Goal: Information Seeking & Learning: Compare options

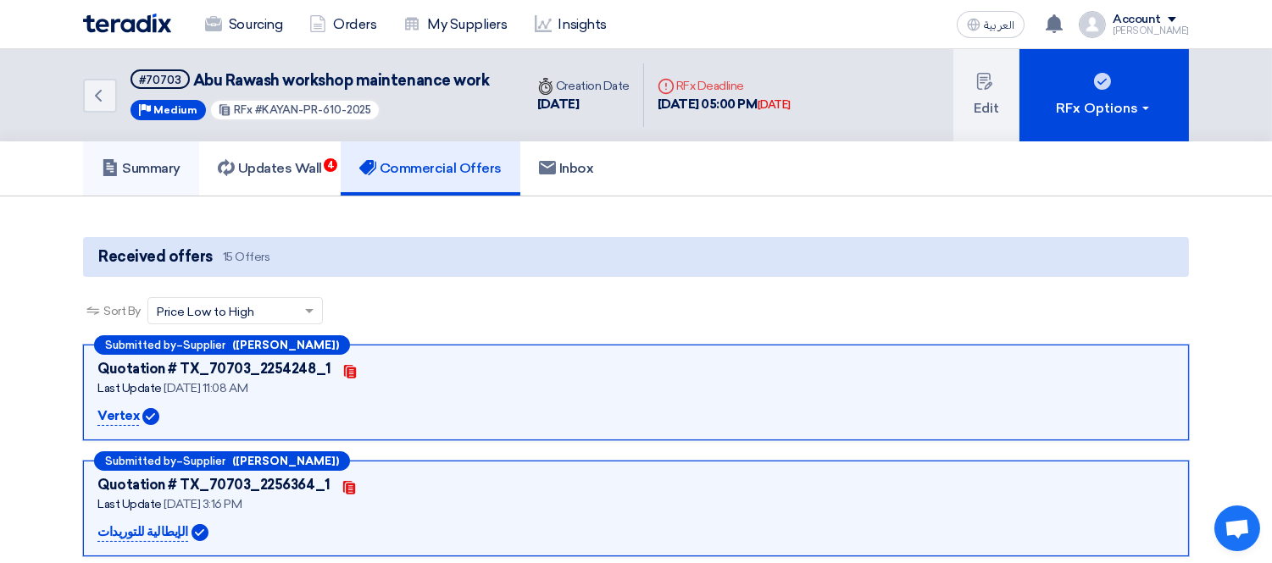
click at [138, 161] on h5 "Summary" at bounding box center [141, 168] width 79 height 17
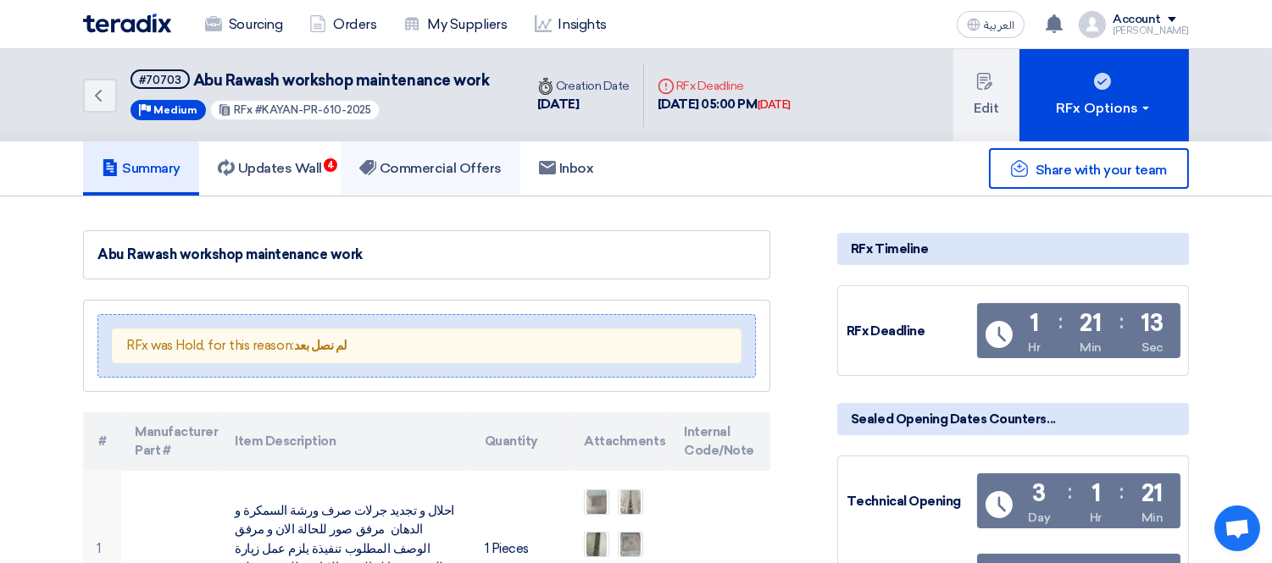
click at [428, 152] on link "Commercial Offers" at bounding box center [431, 168] width 180 height 54
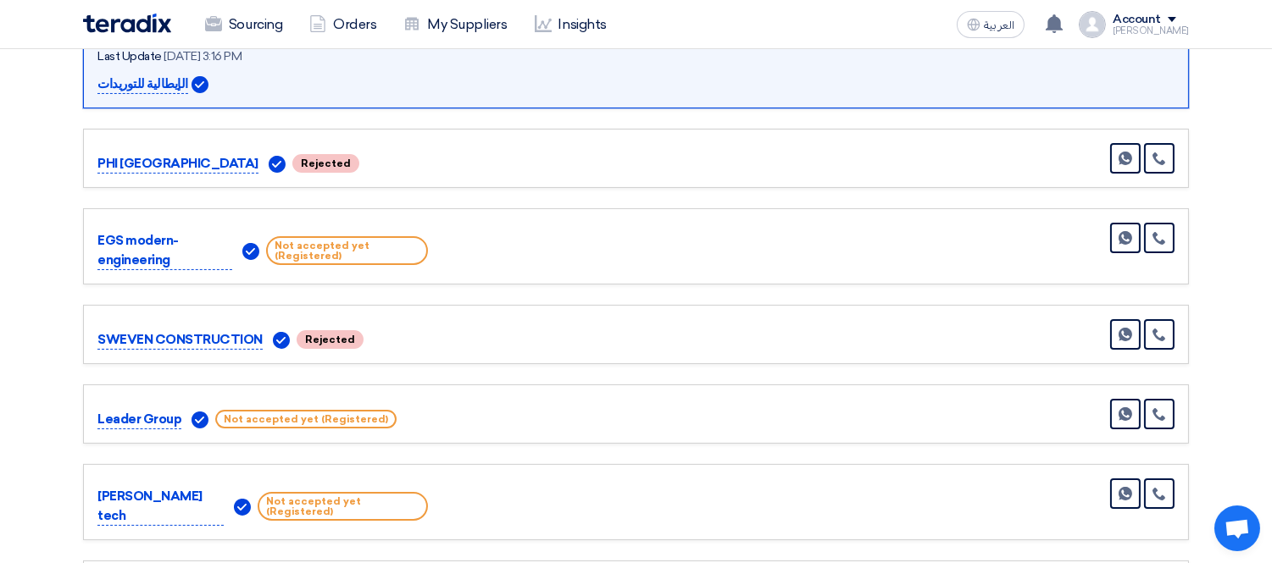
scroll to position [752, 0]
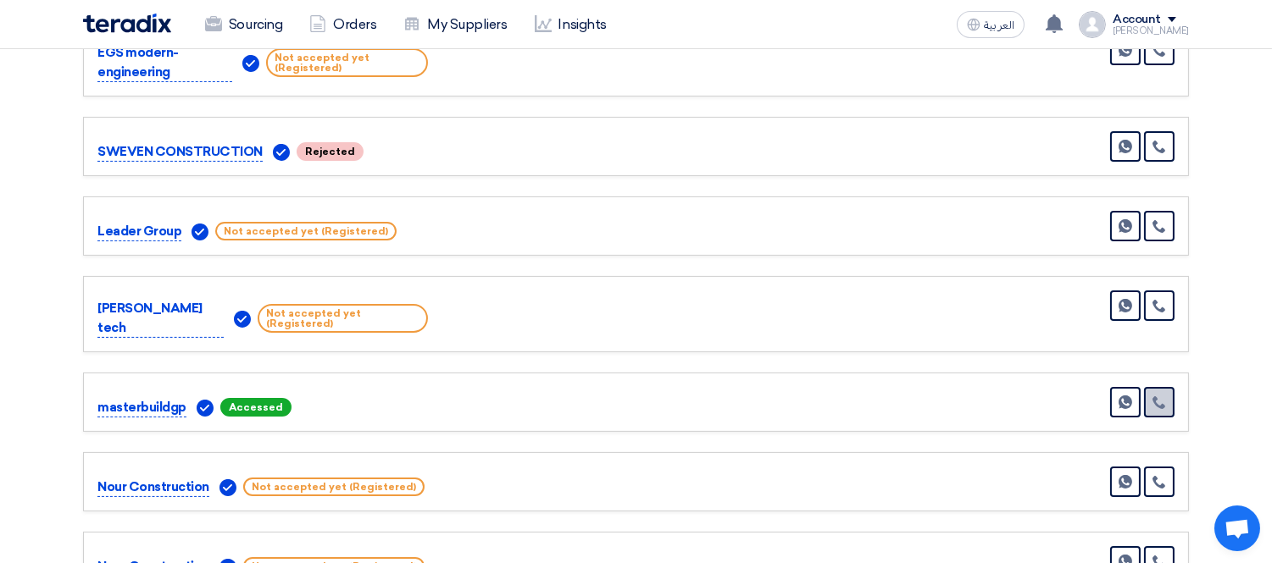
click at [1157, 396] on icon at bounding box center [1159, 403] width 14 height 14
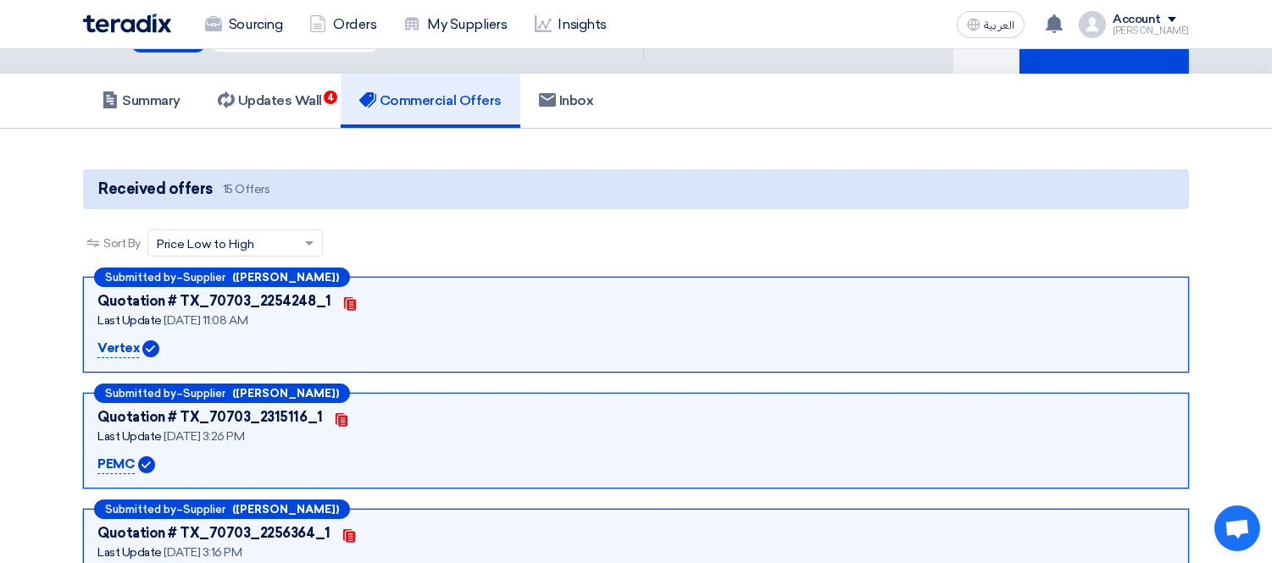
scroll to position [0, 0]
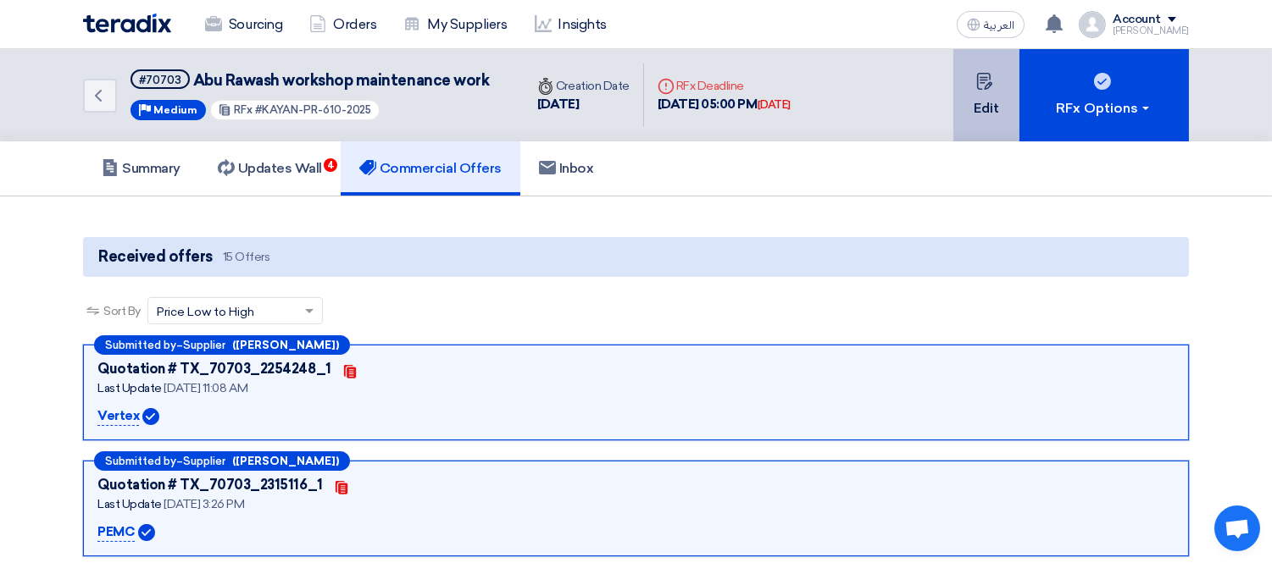
click at [1000, 86] on button "Edit" at bounding box center [986, 95] width 66 height 92
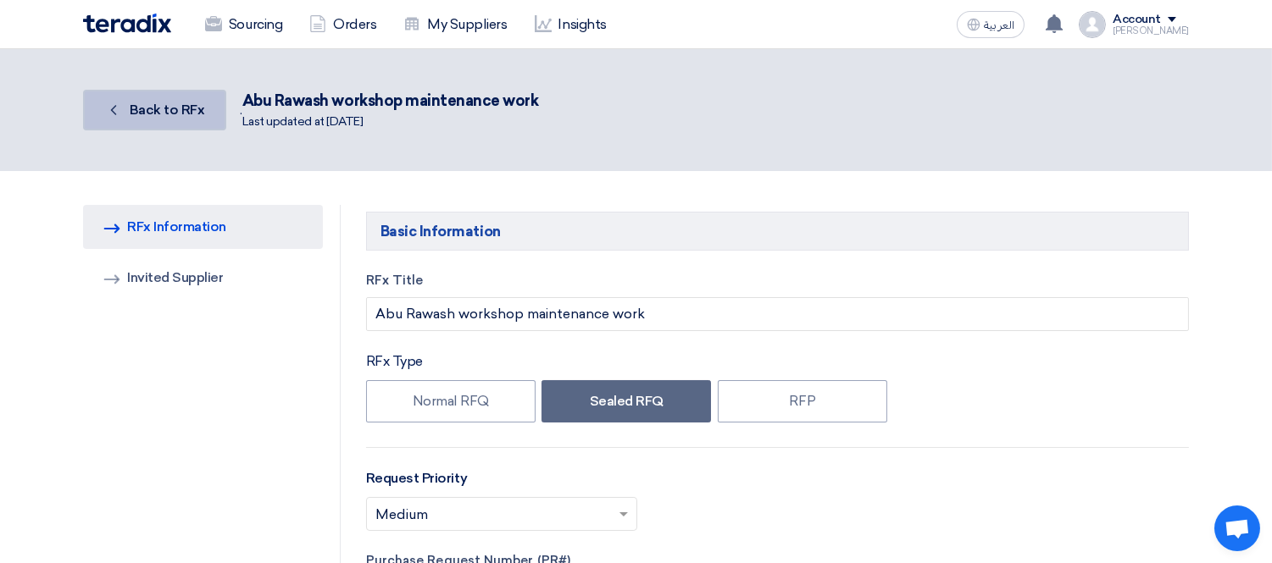
click at [144, 108] on span "Back to RFx" at bounding box center [167, 110] width 75 height 16
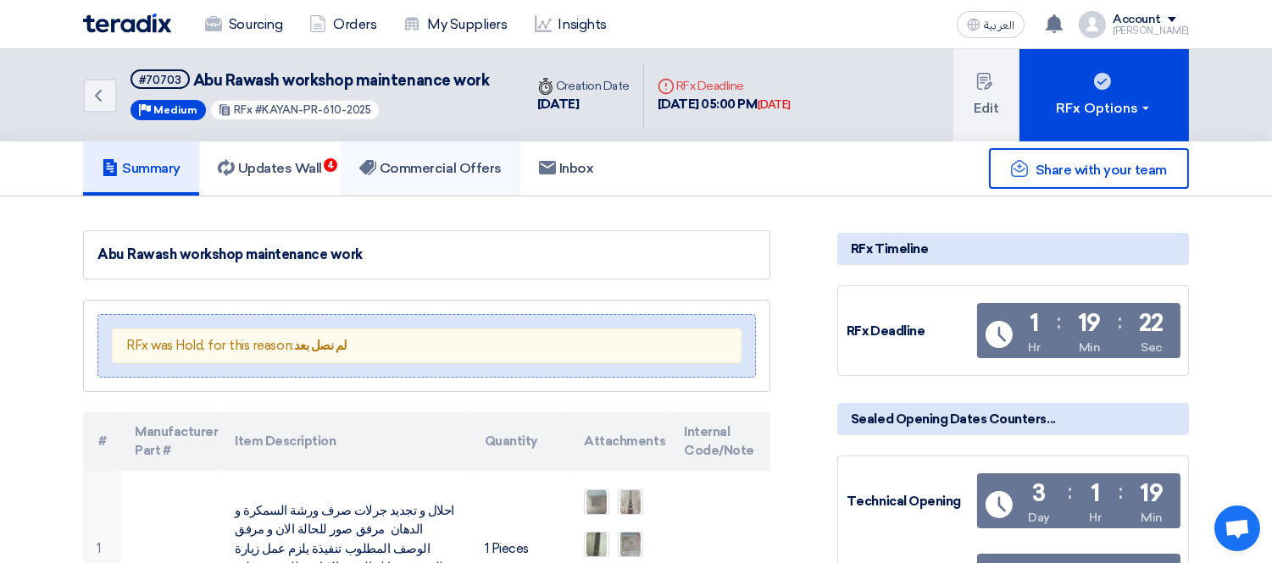
click at [455, 165] on h5 "Commercial Offers" at bounding box center [430, 168] width 142 height 17
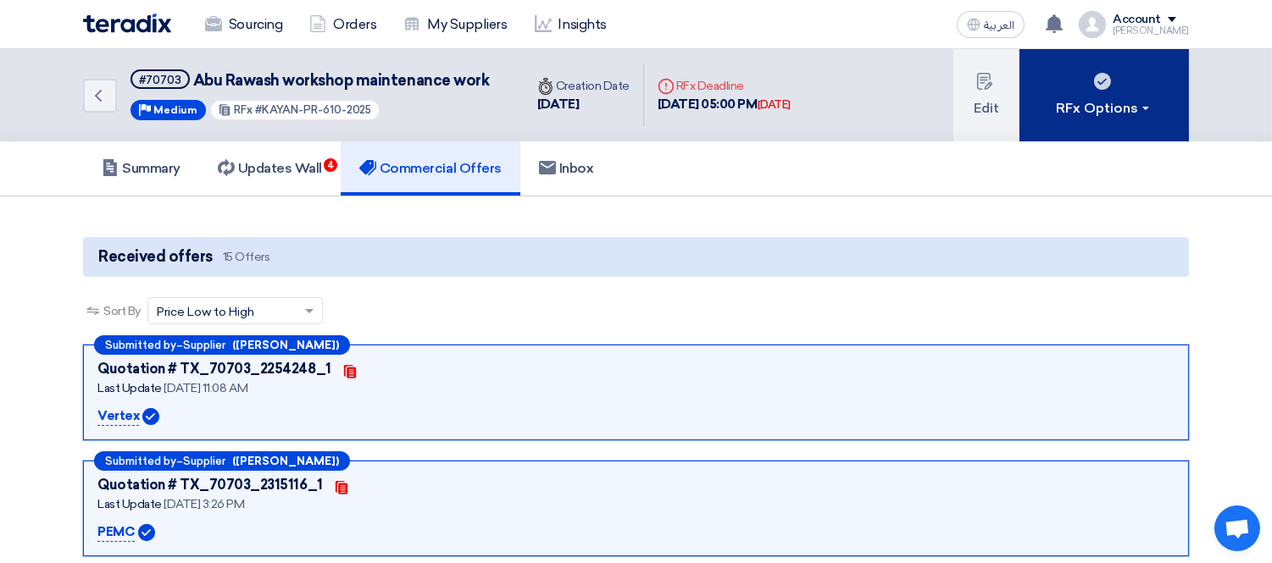
click at [1094, 77] on use at bounding box center [1102, 81] width 17 height 17
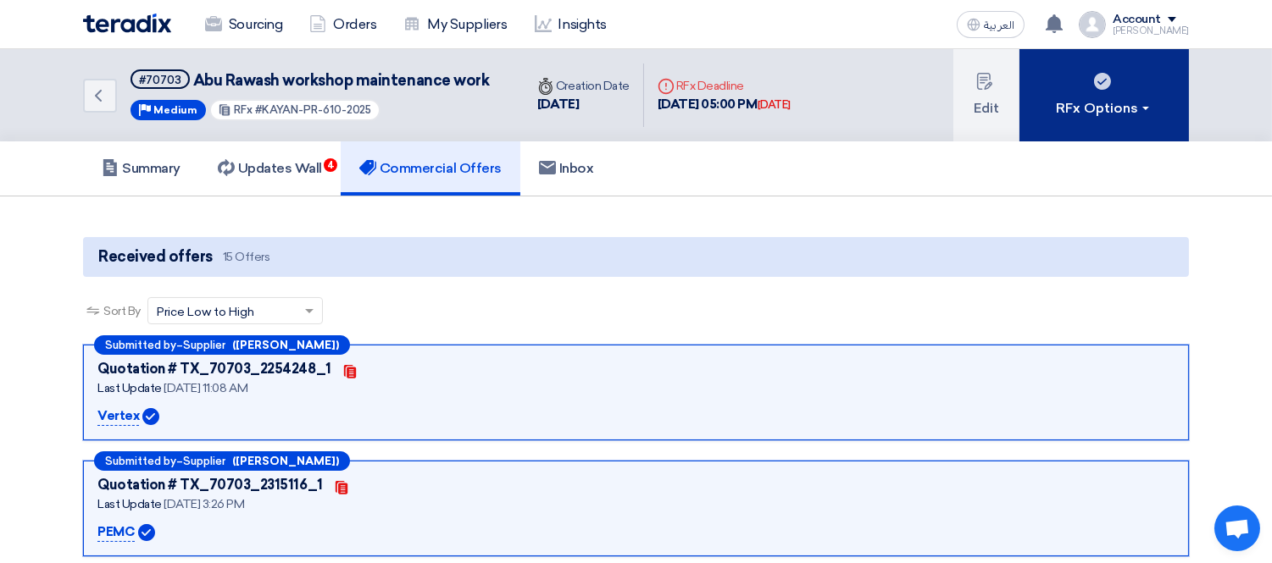
click at [1076, 94] on button "RFx Options" at bounding box center [1103, 95] width 169 height 92
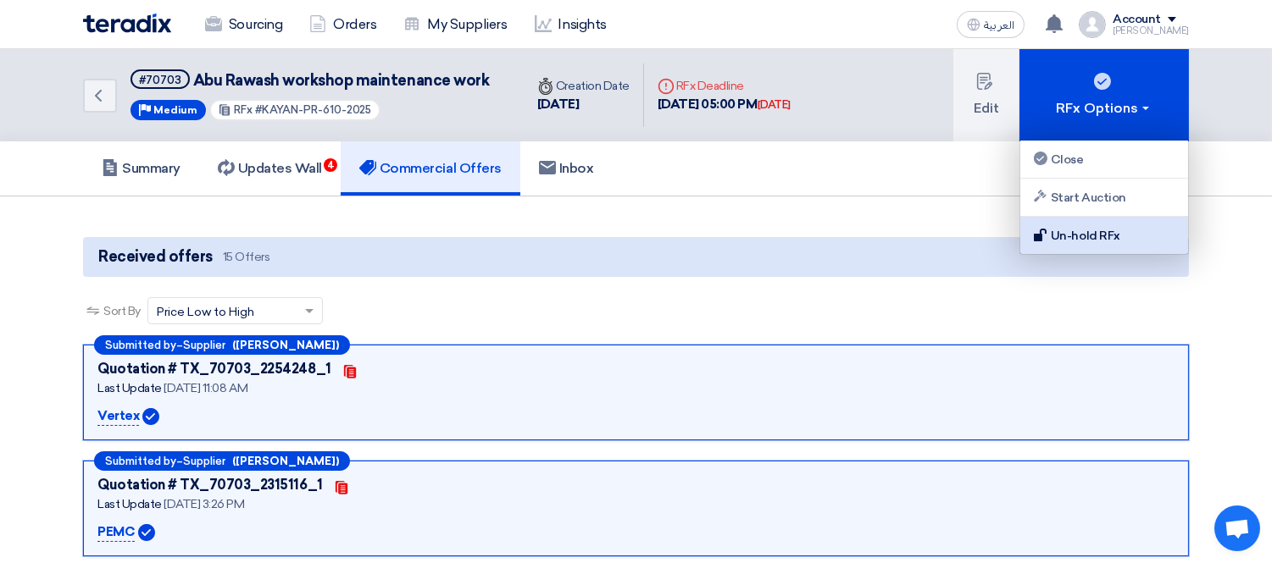
click at [1104, 234] on div "Un-hold RFx" at bounding box center [1103, 235] width 147 height 20
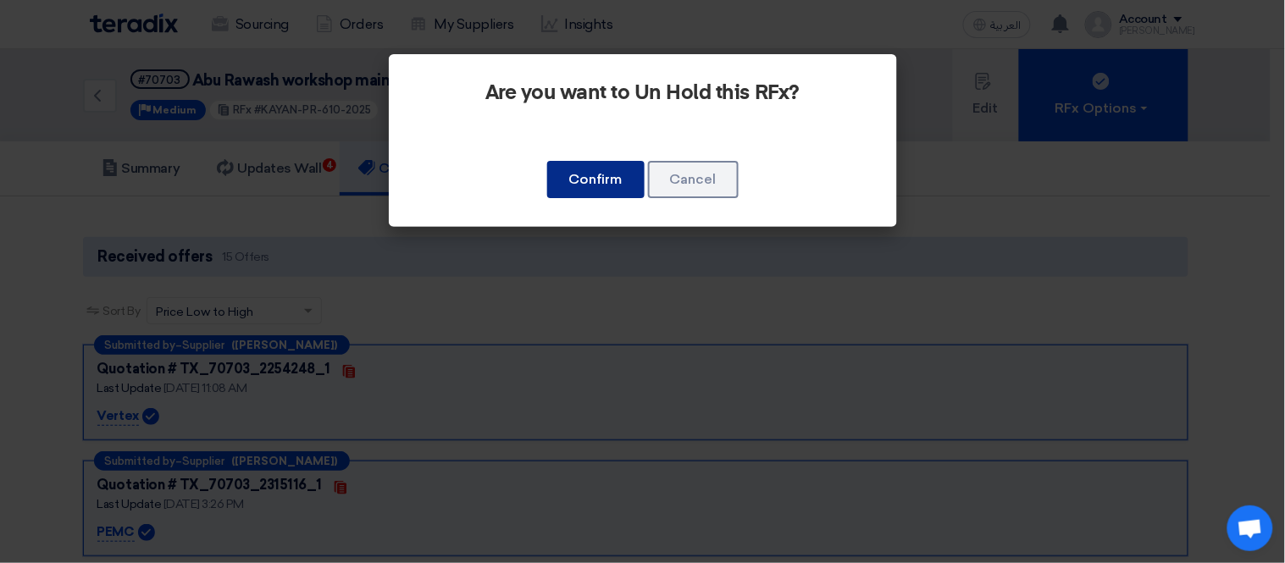
click at [602, 174] on button "Confirm" at bounding box center [595, 179] width 97 height 37
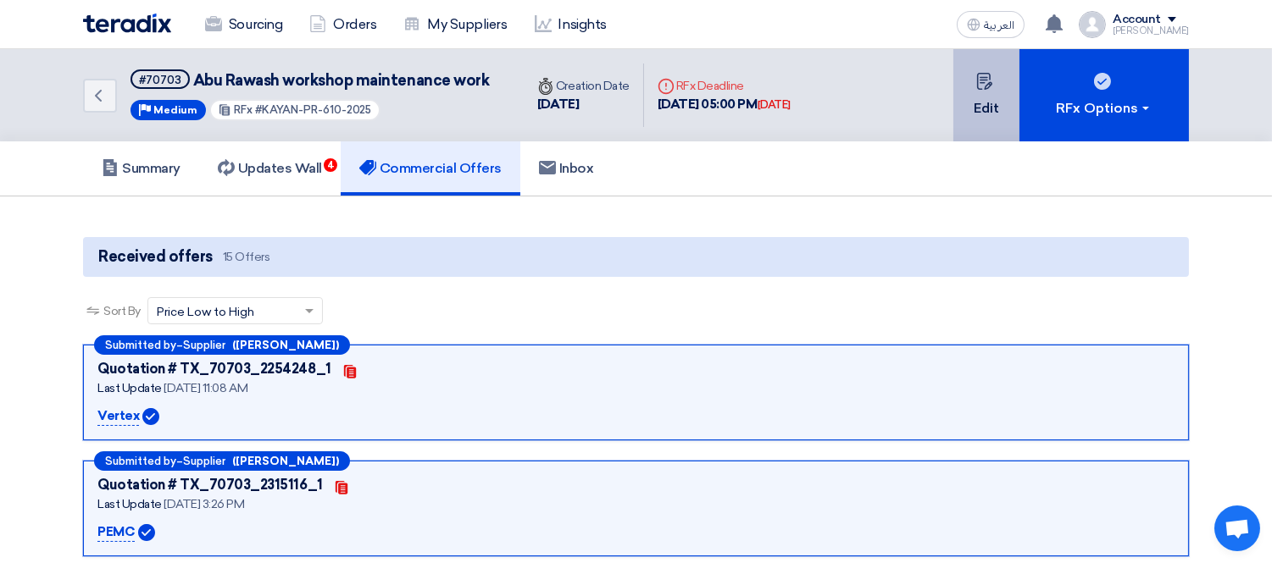
click at [984, 91] on button "Edit" at bounding box center [986, 95] width 66 height 92
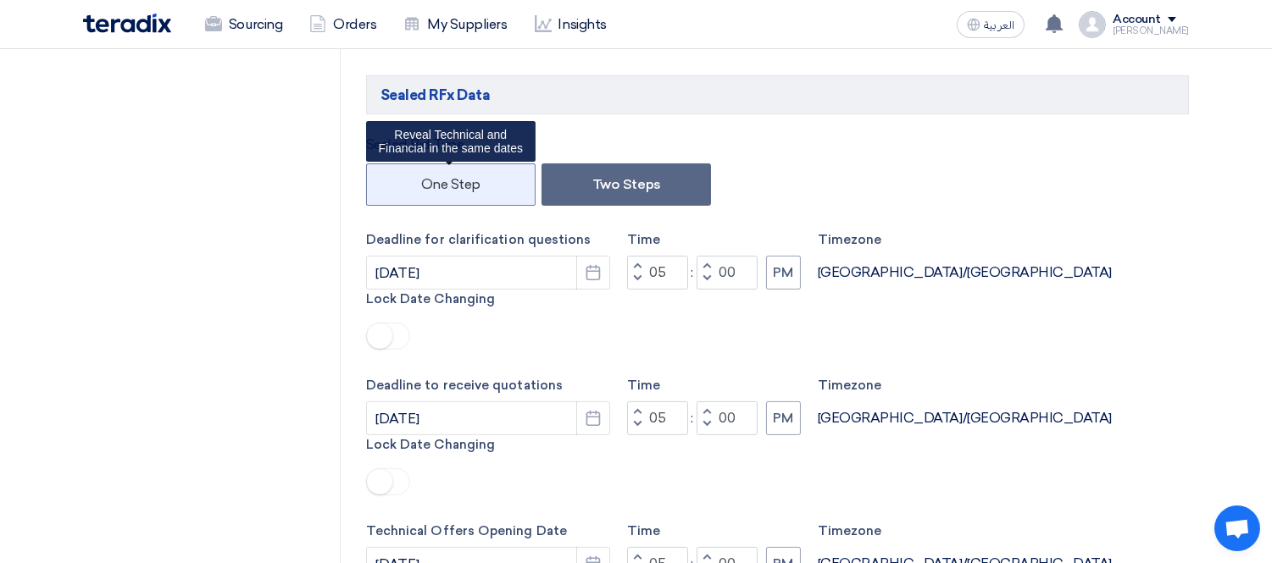
scroll to position [752, 0]
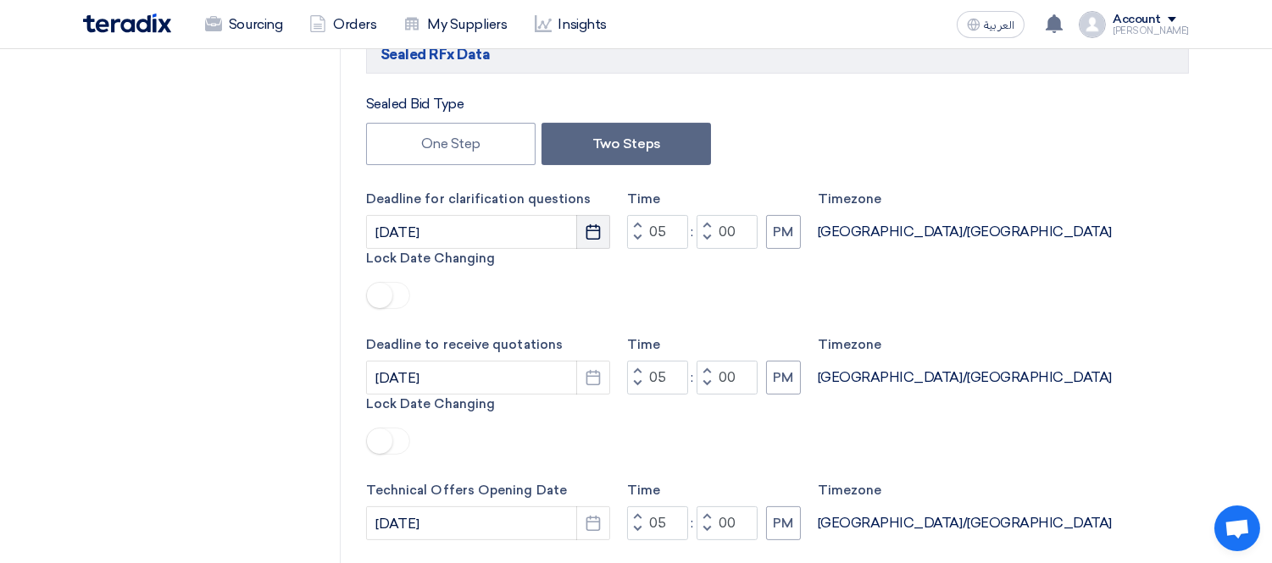
click at [596, 229] on icon "Pick a date" at bounding box center [593, 232] width 17 height 17
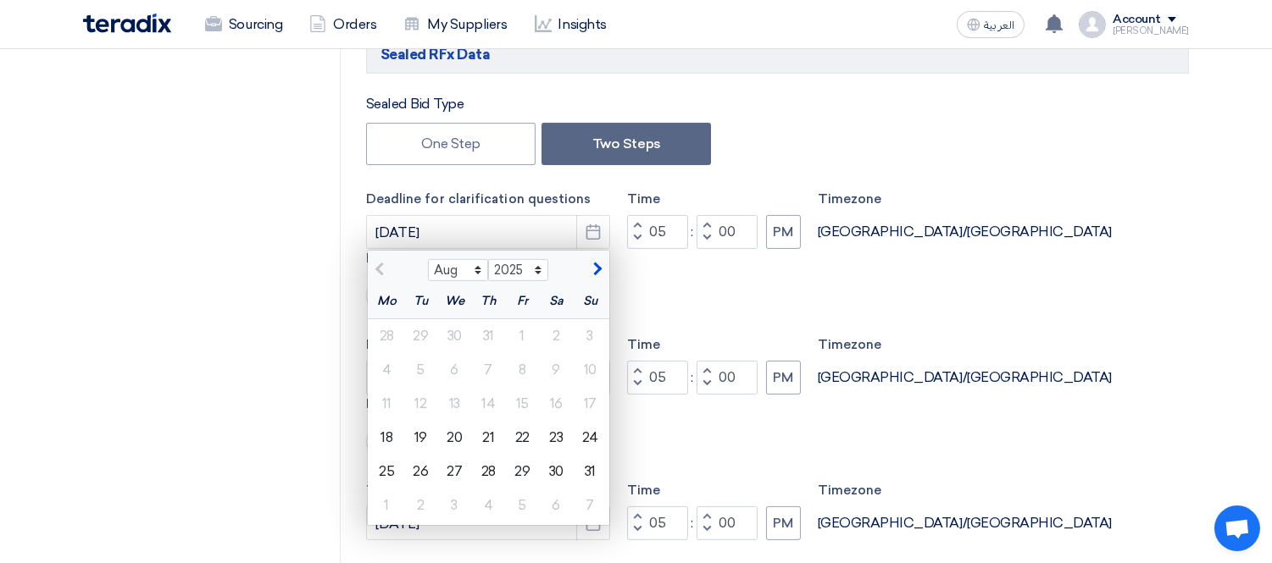
click at [582, 233] on button "Pick a date" at bounding box center [593, 232] width 34 height 34
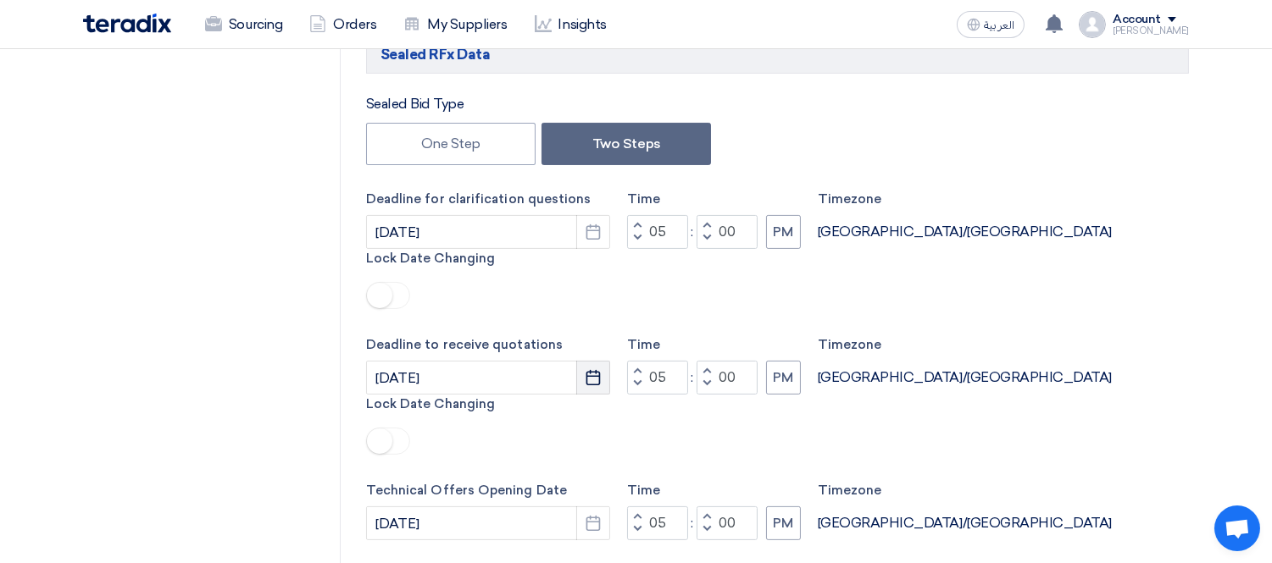
click at [593, 370] on use "button" at bounding box center [593, 377] width 14 height 15
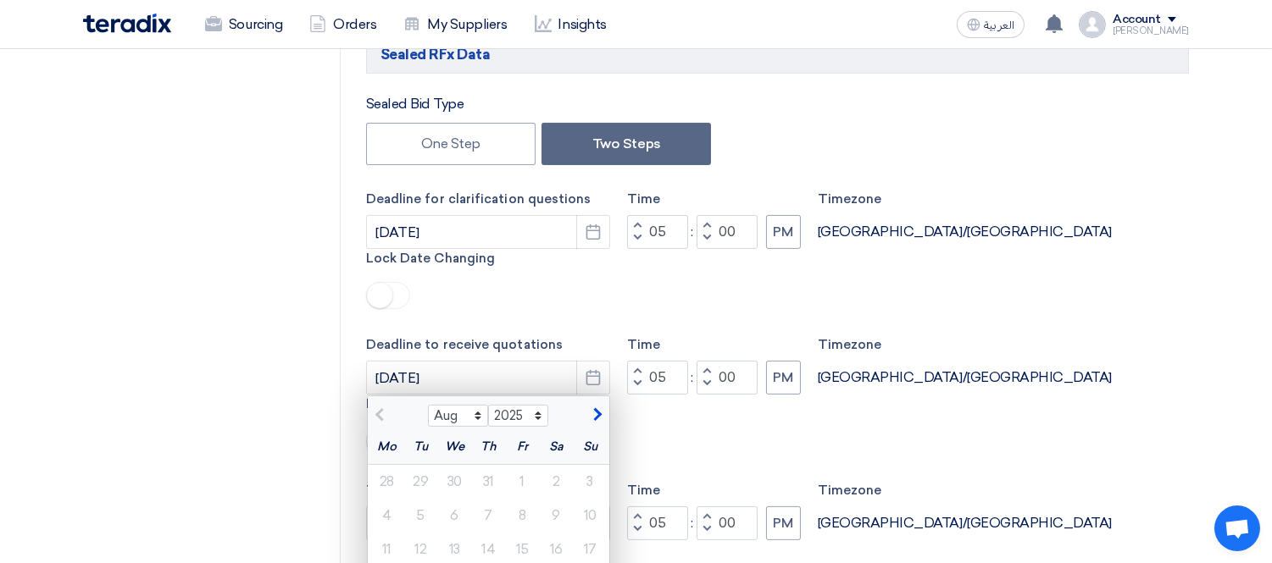
type input "[DATE]"
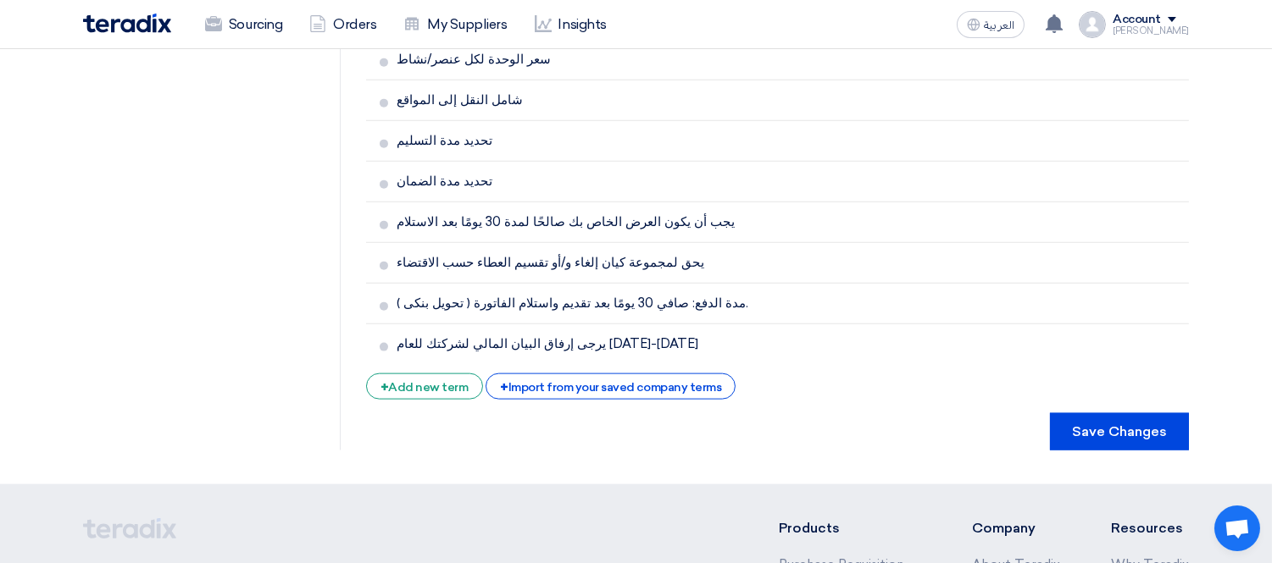
scroll to position [4059, 0]
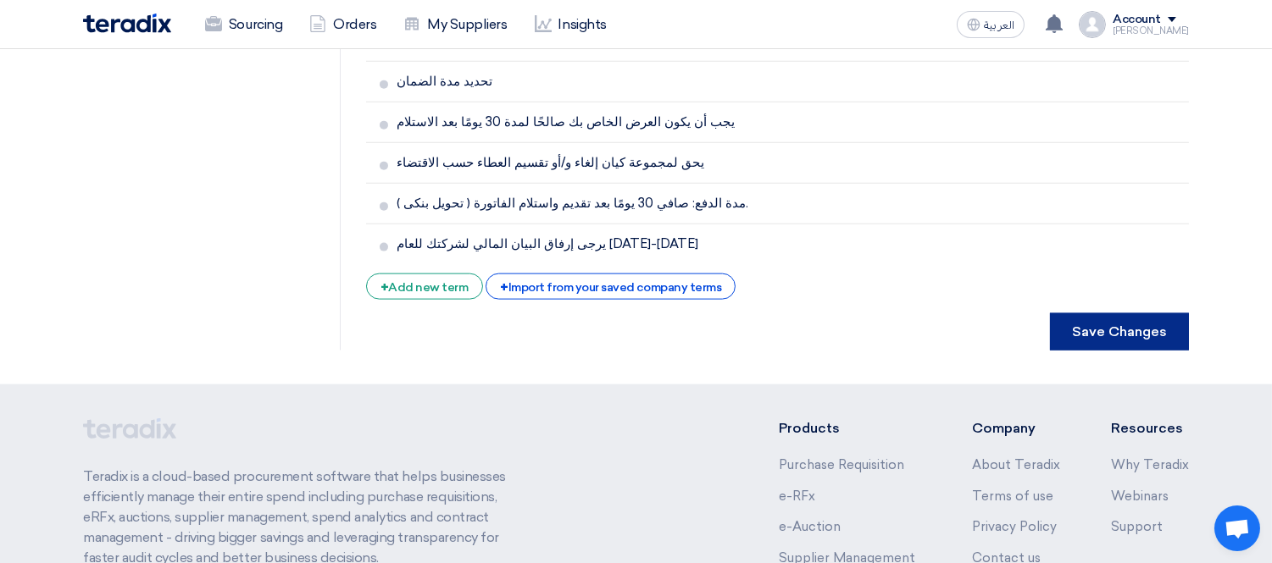
click at [1105, 313] on button "Save Changes" at bounding box center [1119, 331] width 139 height 37
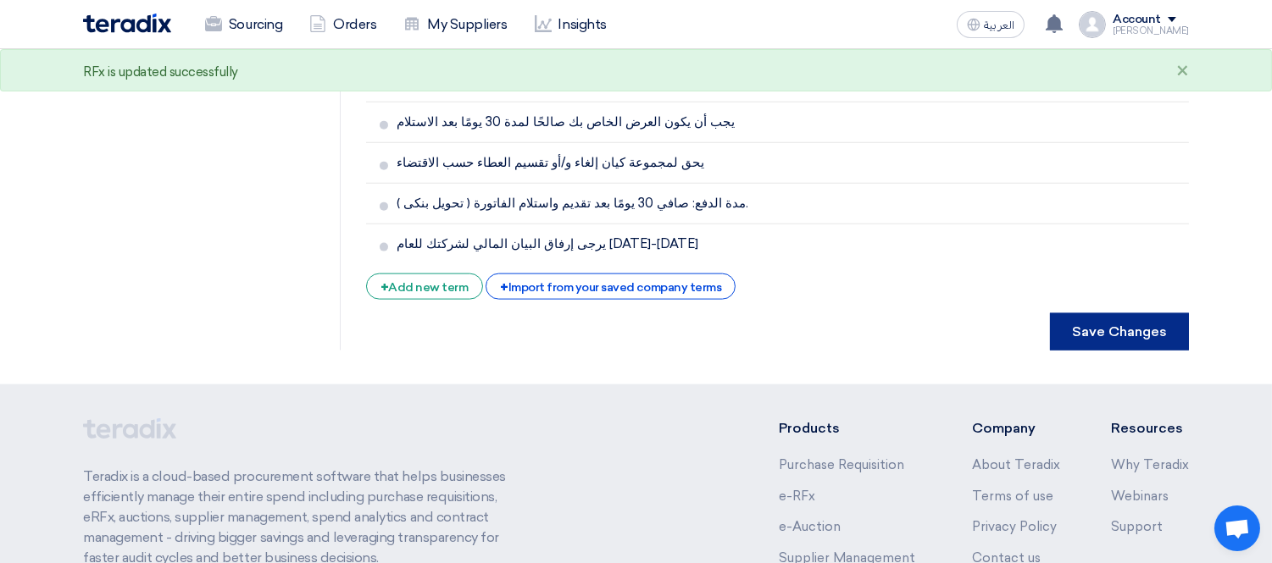
scroll to position [0, 0]
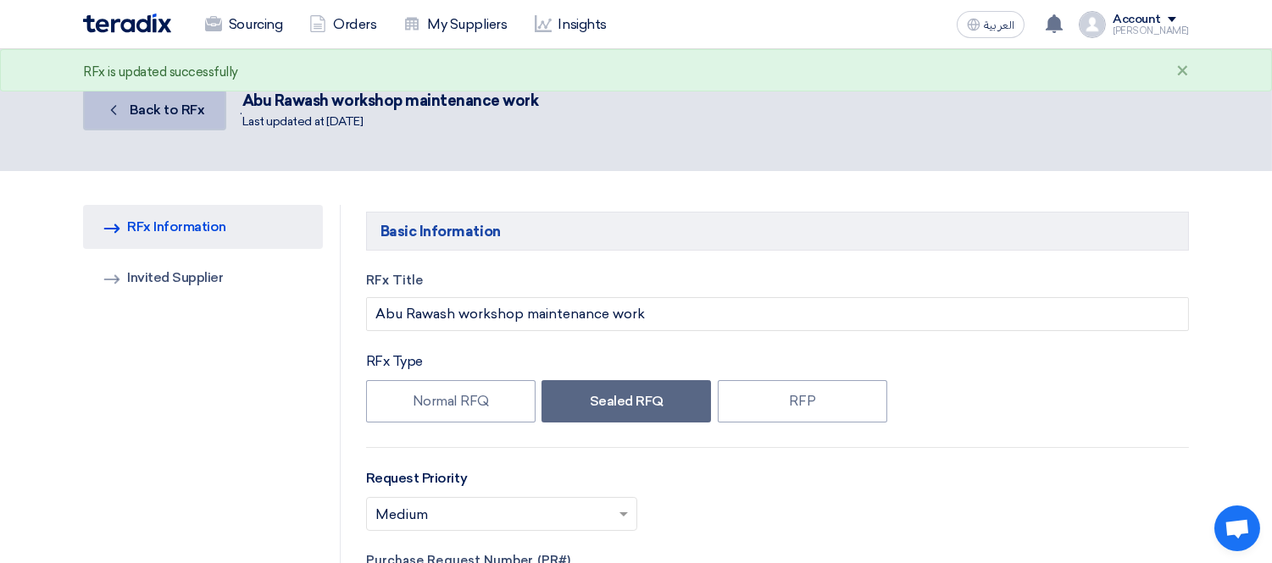
click at [141, 115] on span "Back to RFx" at bounding box center [167, 110] width 75 height 16
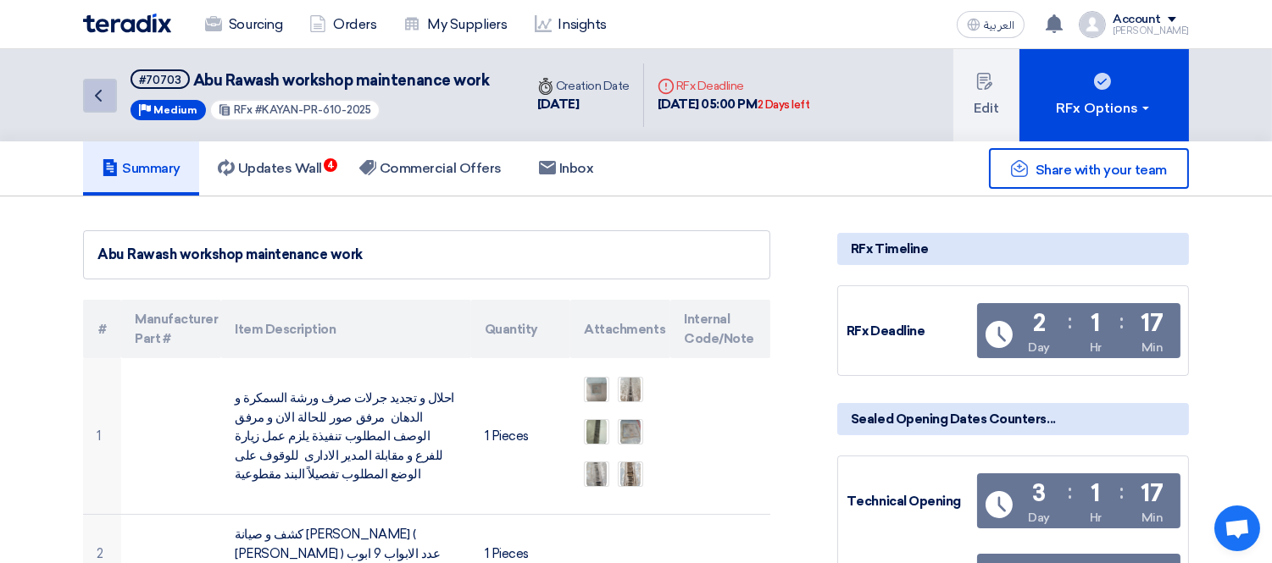
click at [103, 79] on link "Back" at bounding box center [100, 96] width 34 height 34
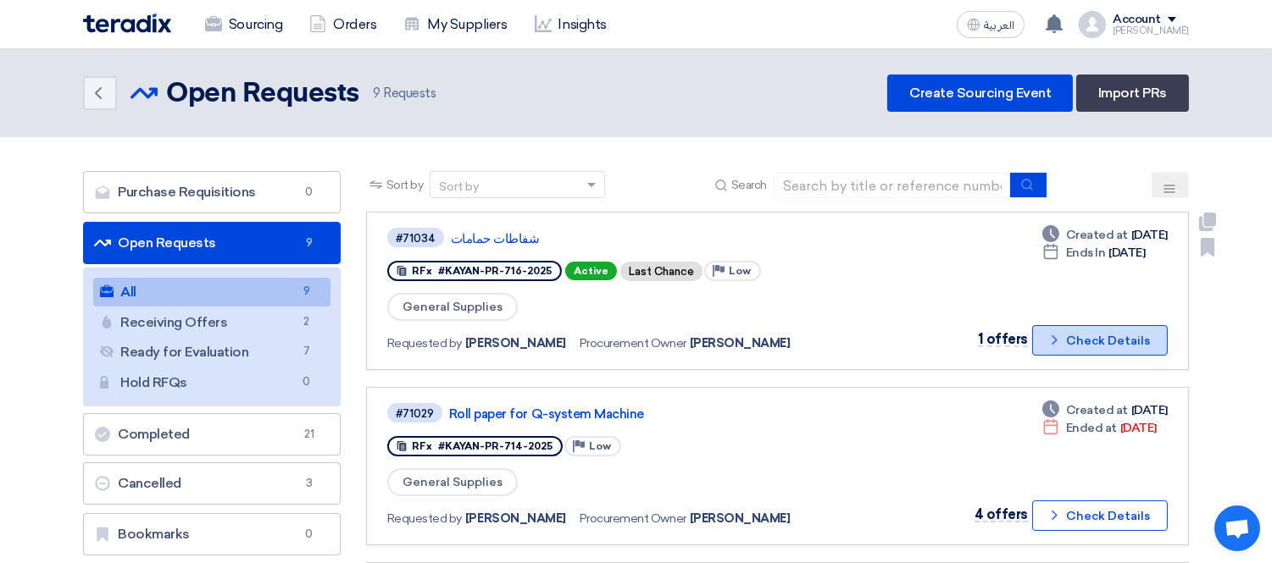
click at [1090, 333] on button "Check details Check Details" at bounding box center [1100, 340] width 136 height 30
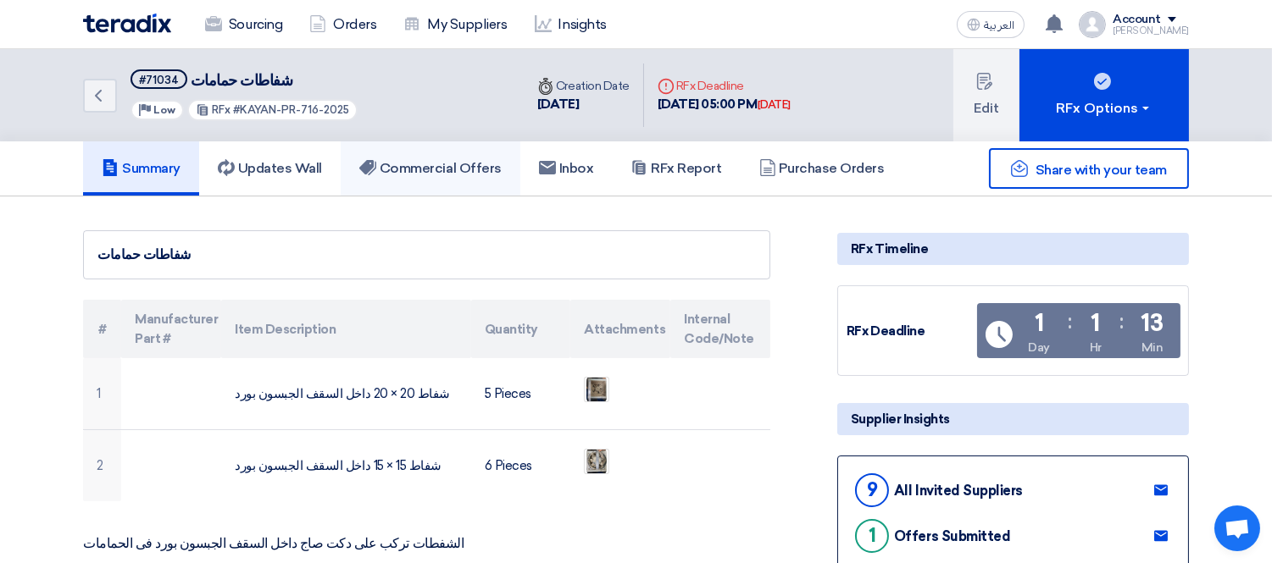
click at [412, 163] on h5 "Commercial Offers" at bounding box center [430, 168] width 142 height 17
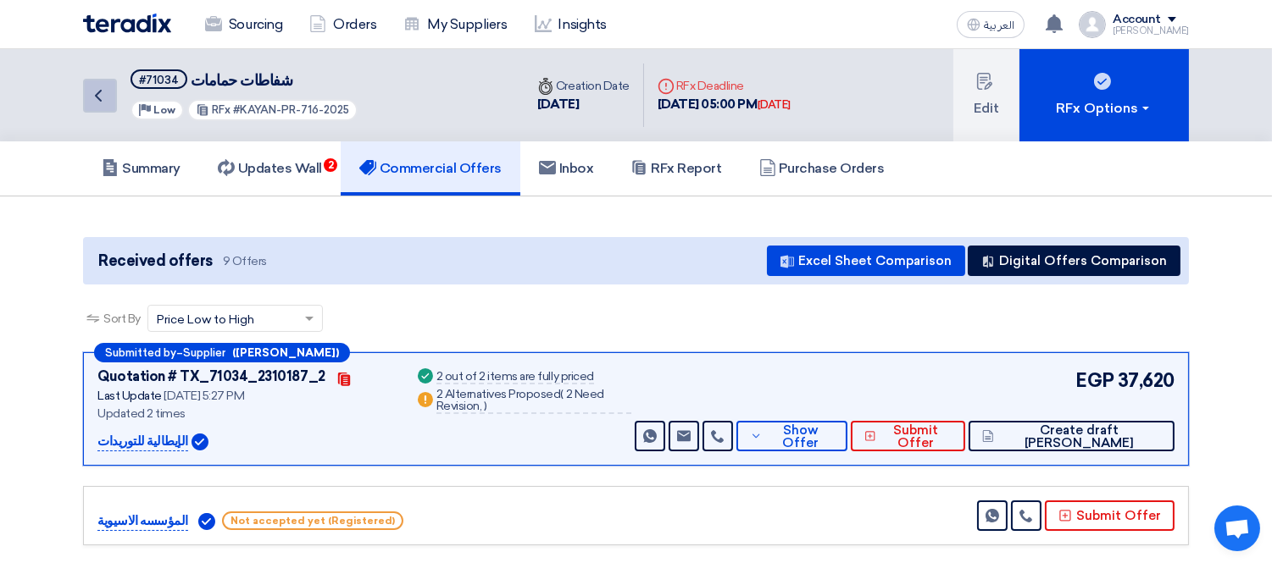
click at [90, 90] on icon "Back" at bounding box center [98, 96] width 20 height 20
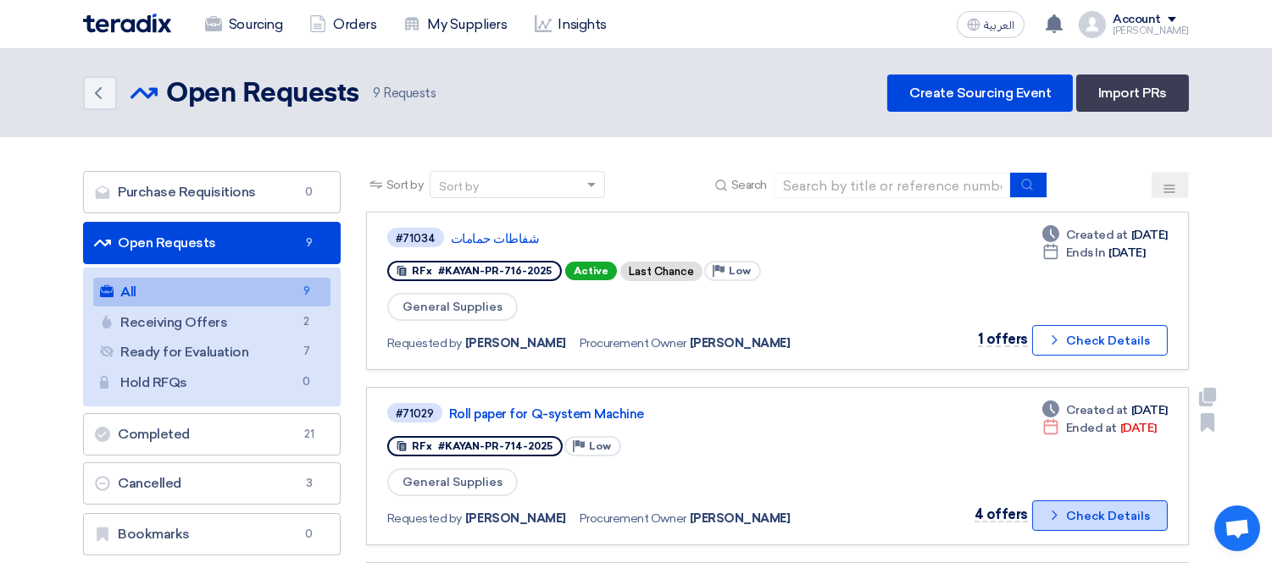
click at [1141, 502] on button "Check details Check Details" at bounding box center [1100, 516] width 136 height 30
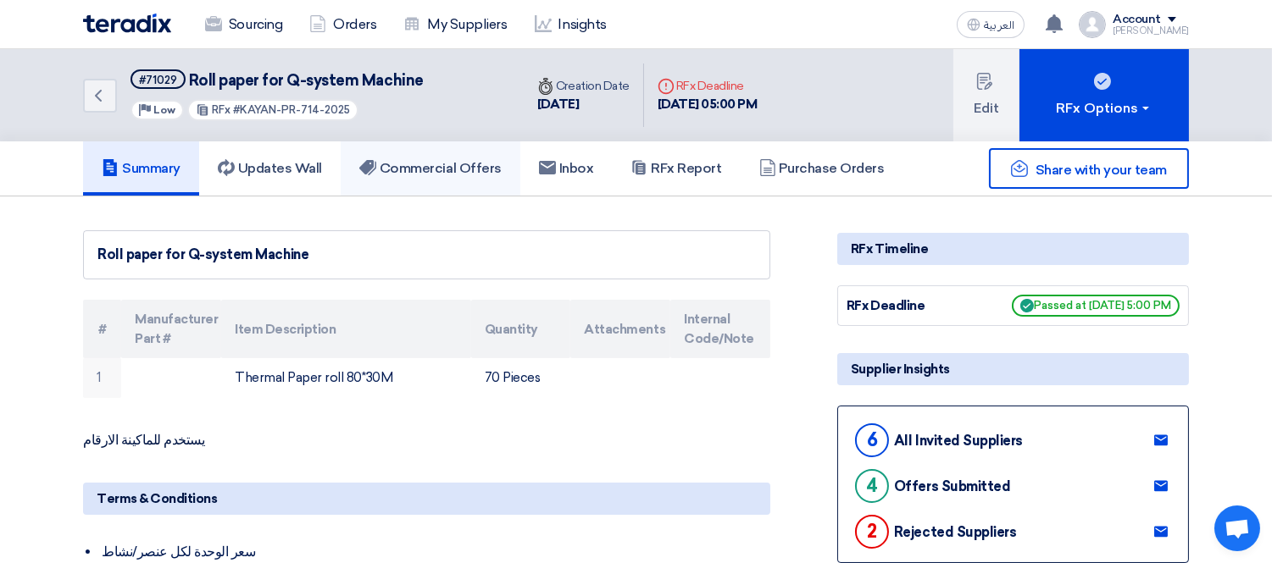
click at [443, 163] on h5 "Commercial Offers" at bounding box center [430, 168] width 142 height 17
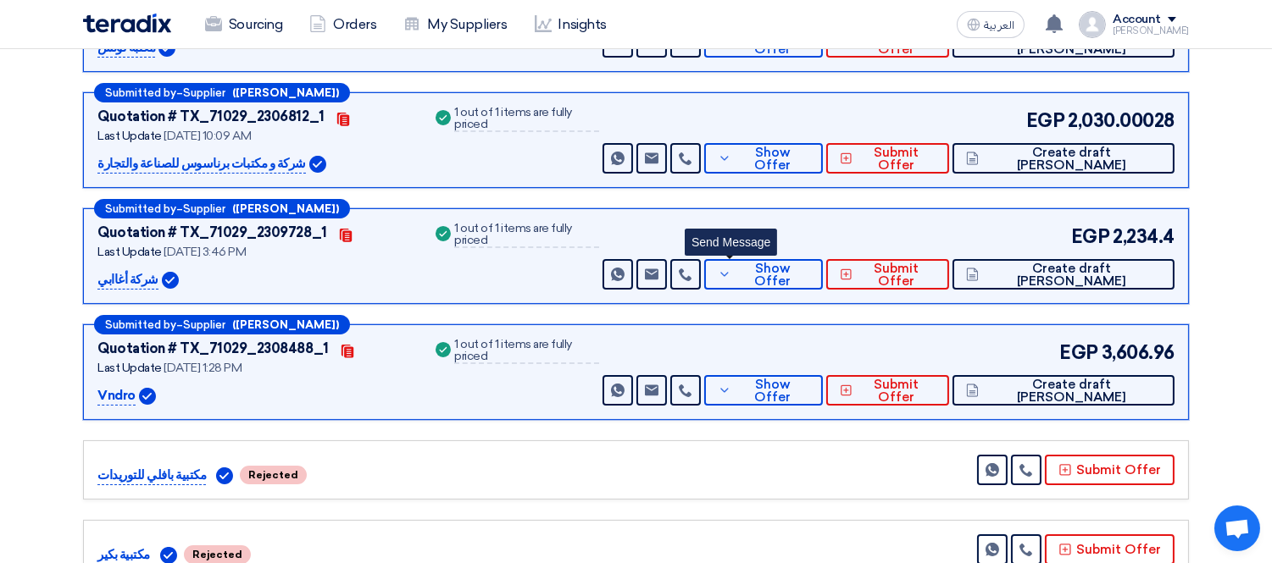
scroll to position [188, 0]
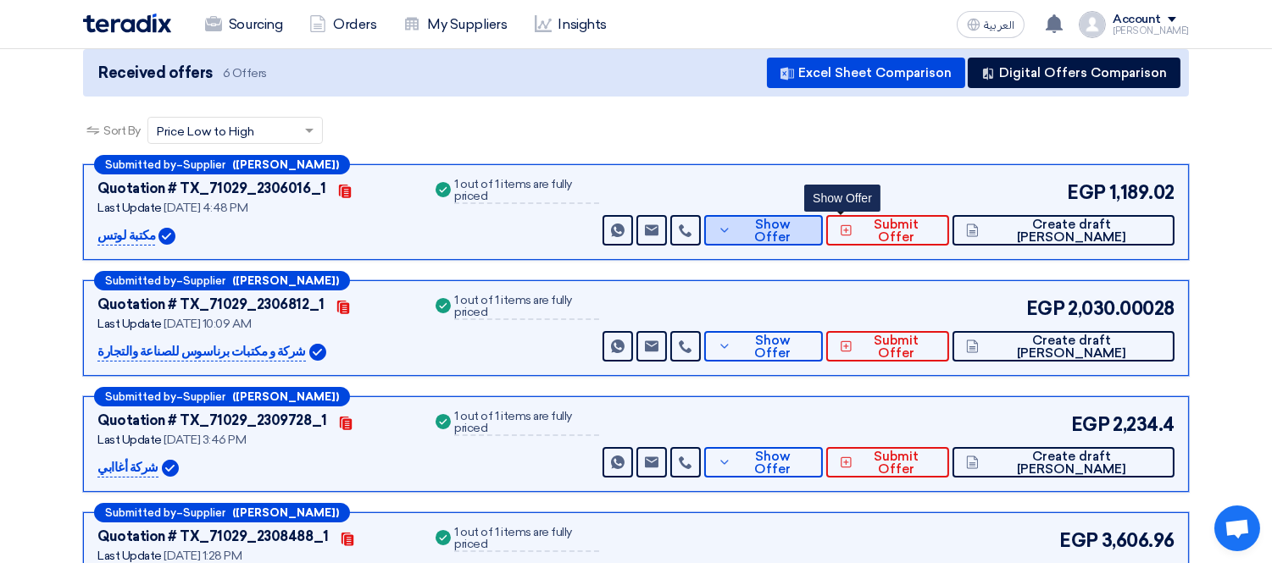
click at [809, 226] on span "Show Offer" at bounding box center [772, 231] width 74 height 25
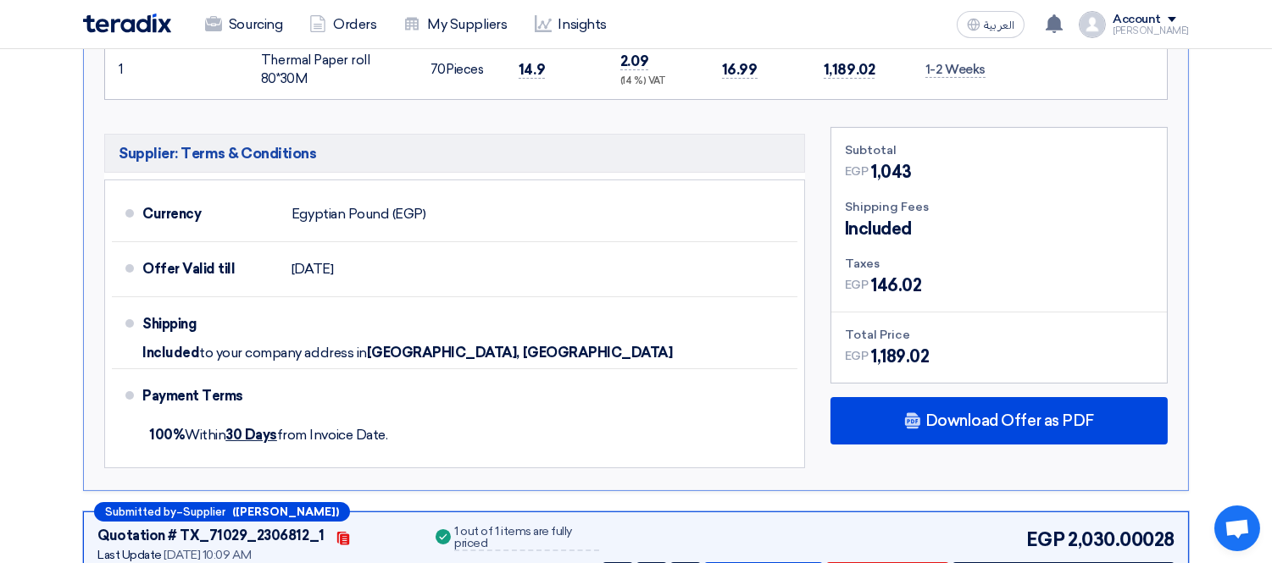
scroll to position [564, 0]
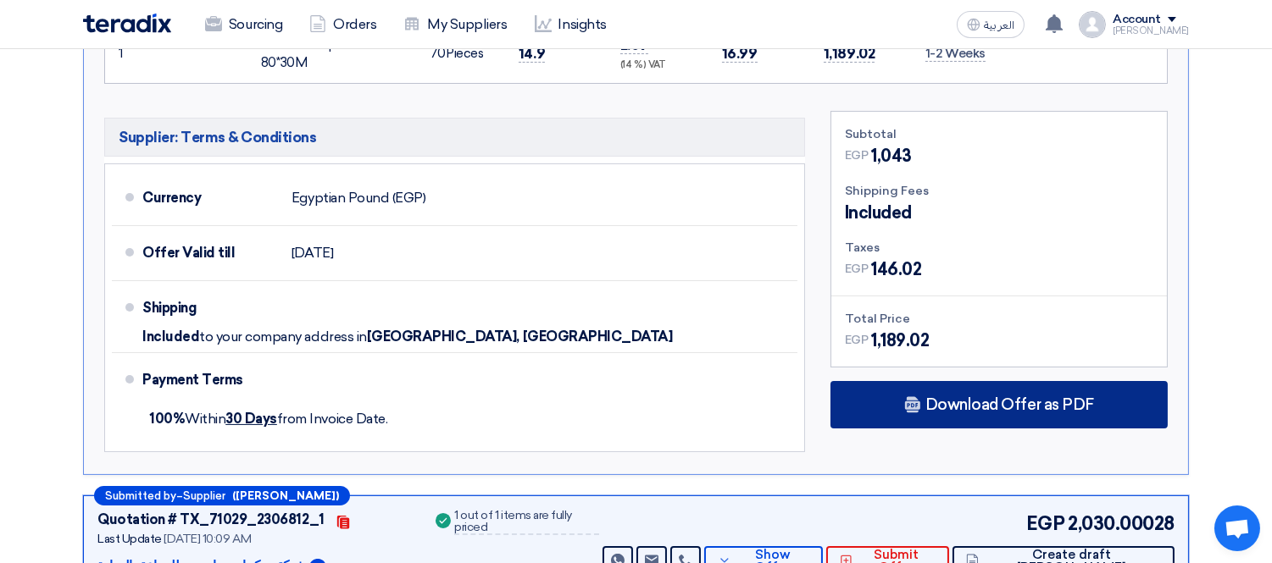
click at [946, 388] on div "Download Offer as PDF" at bounding box center [998, 404] width 337 height 47
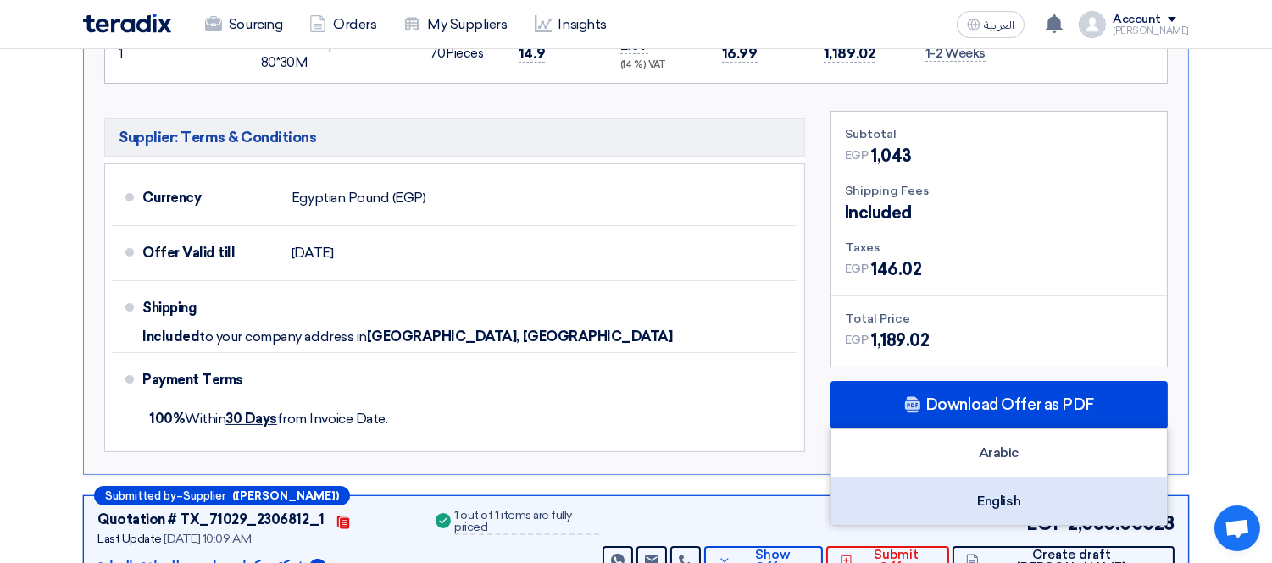
click at [980, 494] on div "English" at bounding box center [998, 501] width 335 height 47
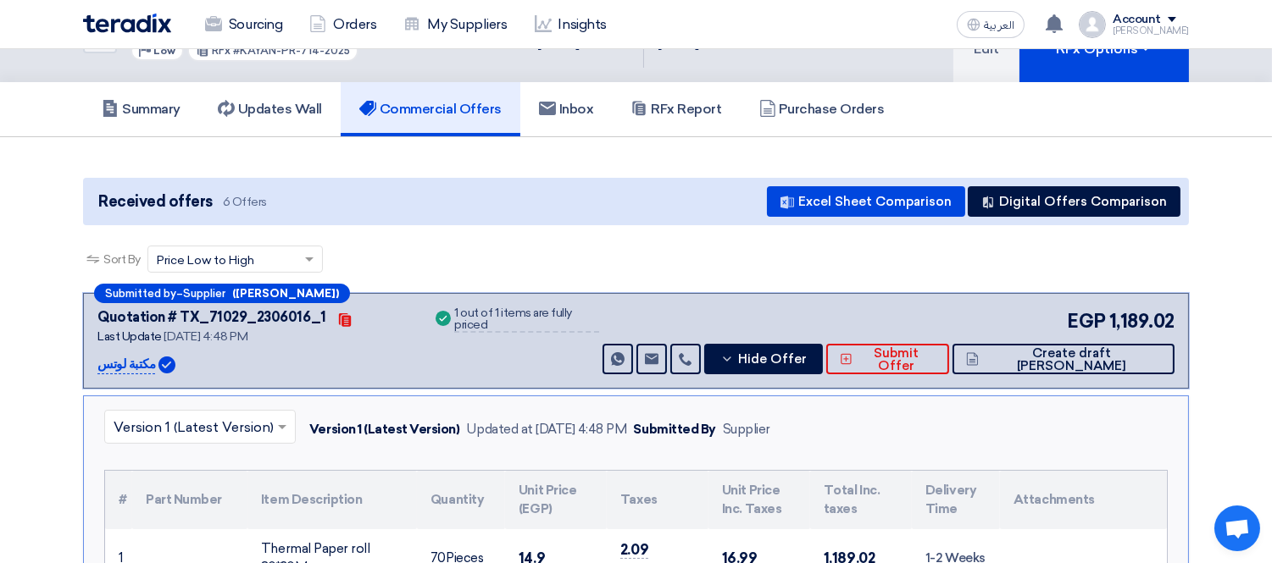
scroll to position [0, 0]
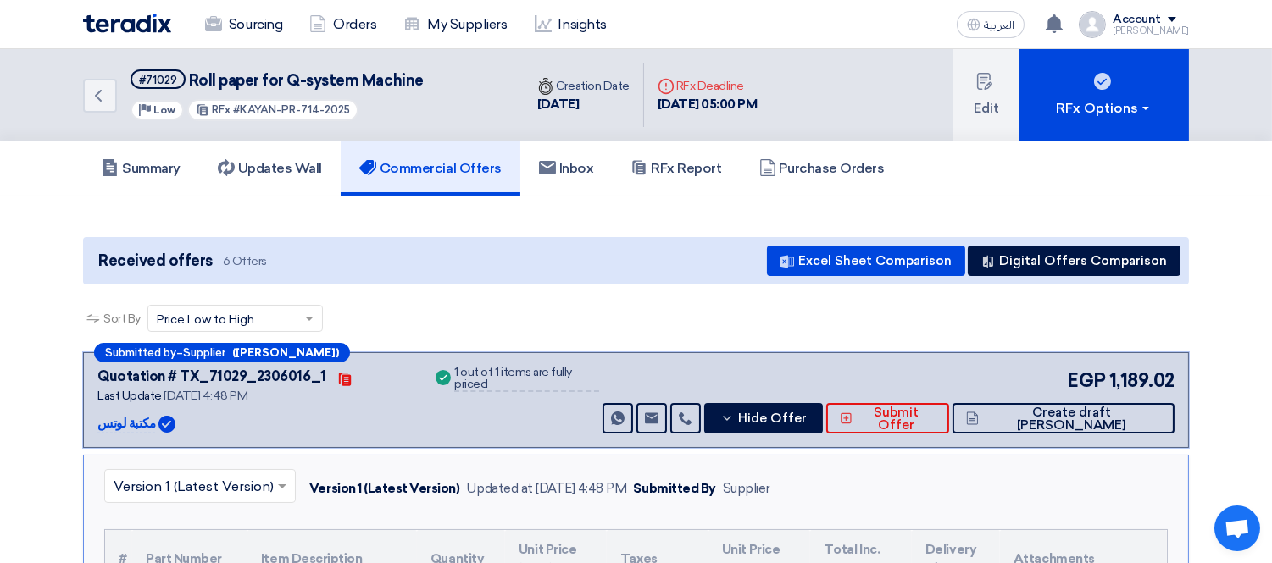
click at [133, 417] on p "مكتبة لوتس" at bounding box center [126, 424] width 58 height 20
copy div "مكتبة لوتس"
click at [823, 407] on button "Hide Offer" at bounding box center [763, 418] width 119 height 30
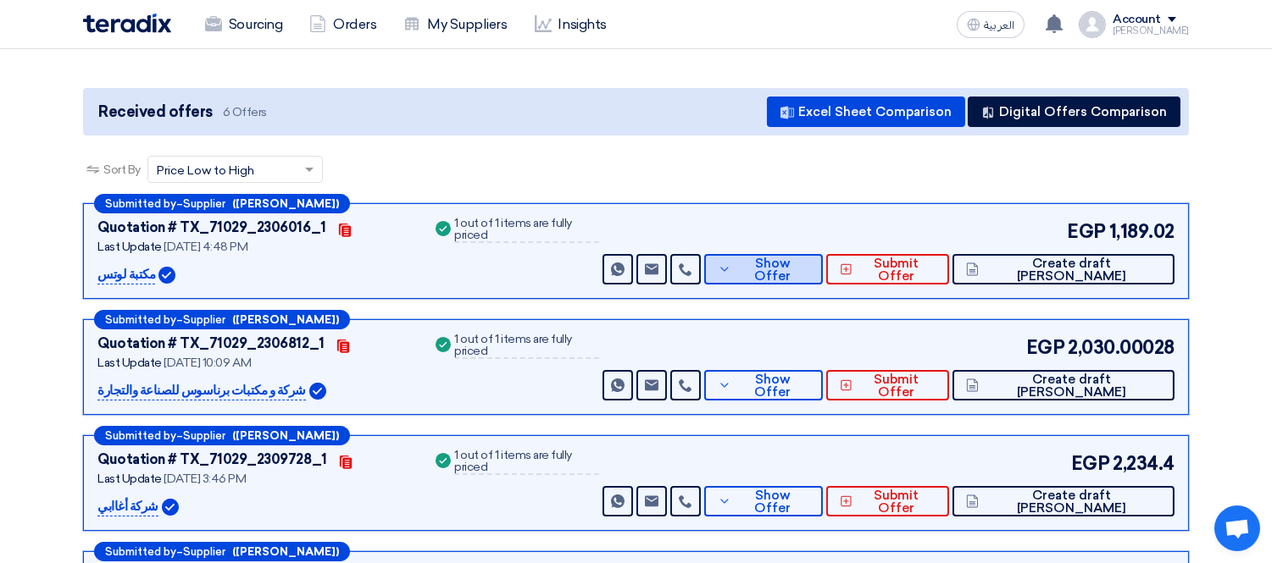
scroll to position [188, 0]
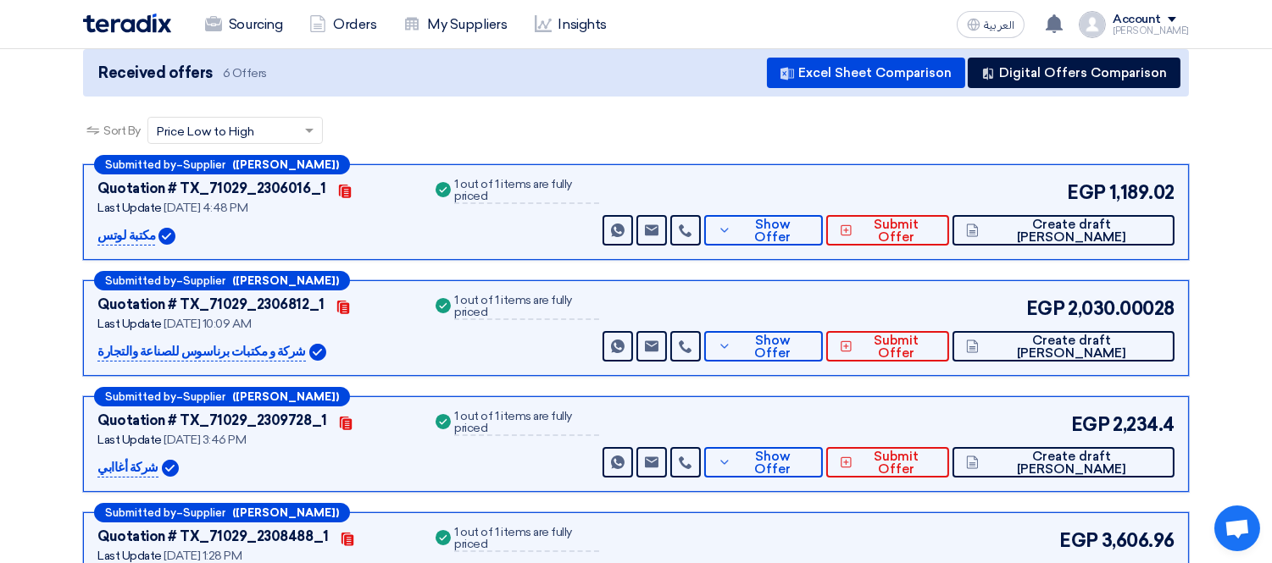
click at [198, 346] on p "شركة و مكتبات برناسوس للصناعة والتجارة" at bounding box center [201, 352] width 208 height 20
click at [256, 357] on p "شركة و مكتبات برناسوس للصناعة والتجارة" at bounding box center [201, 352] width 208 height 20
click at [195, 347] on p "شركة و مكتبات برناسوس للصناعة والتجارة" at bounding box center [201, 352] width 208 height 20
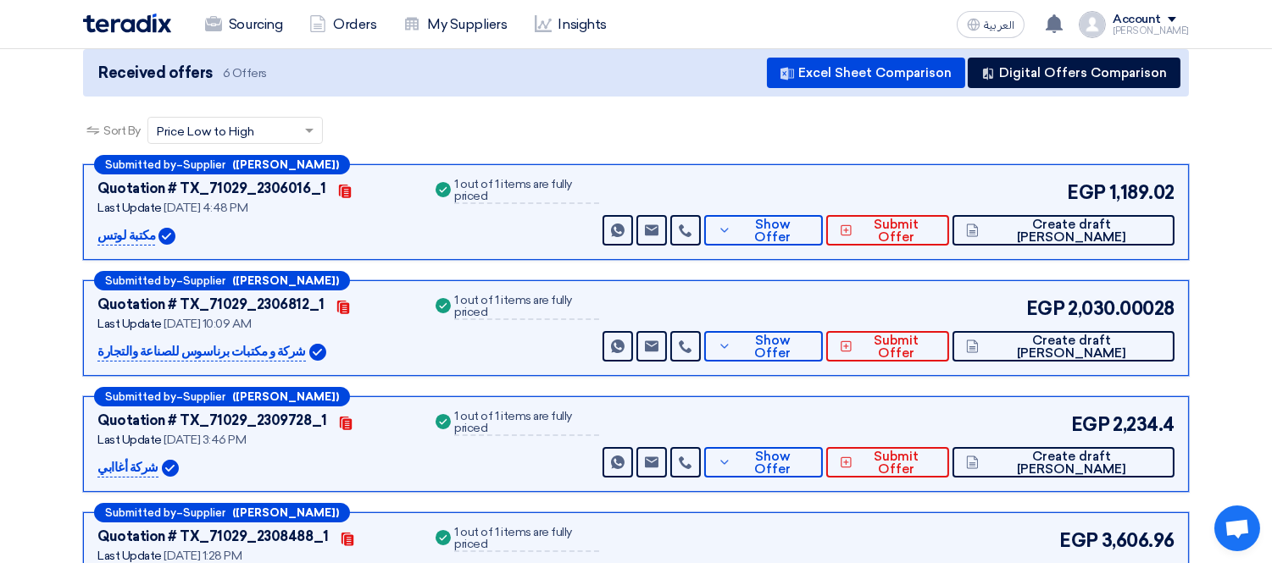
click at [195, 347] on p "شركة و مكتبات برناسوس للصناعة والتجارة" at bounding box center [201, 352] width 208 height 20
copy p "برناسوس"
click at [809, 350] on span "Show Offer" at bounding box center [772, 347] width 74 height 25
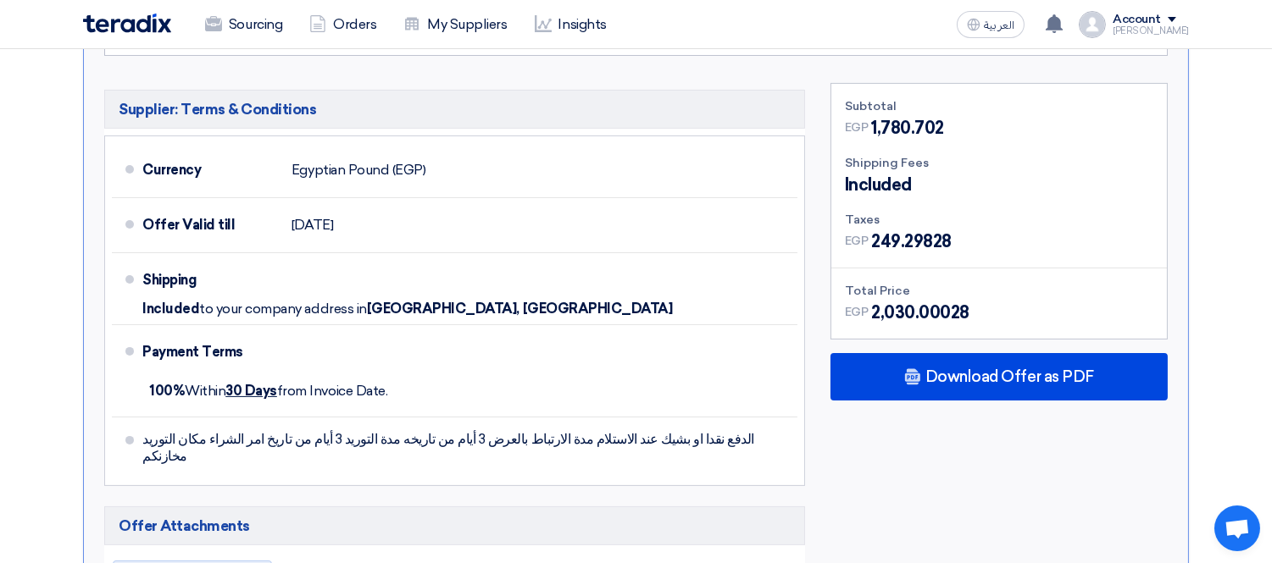
scroll to position [752, 0]
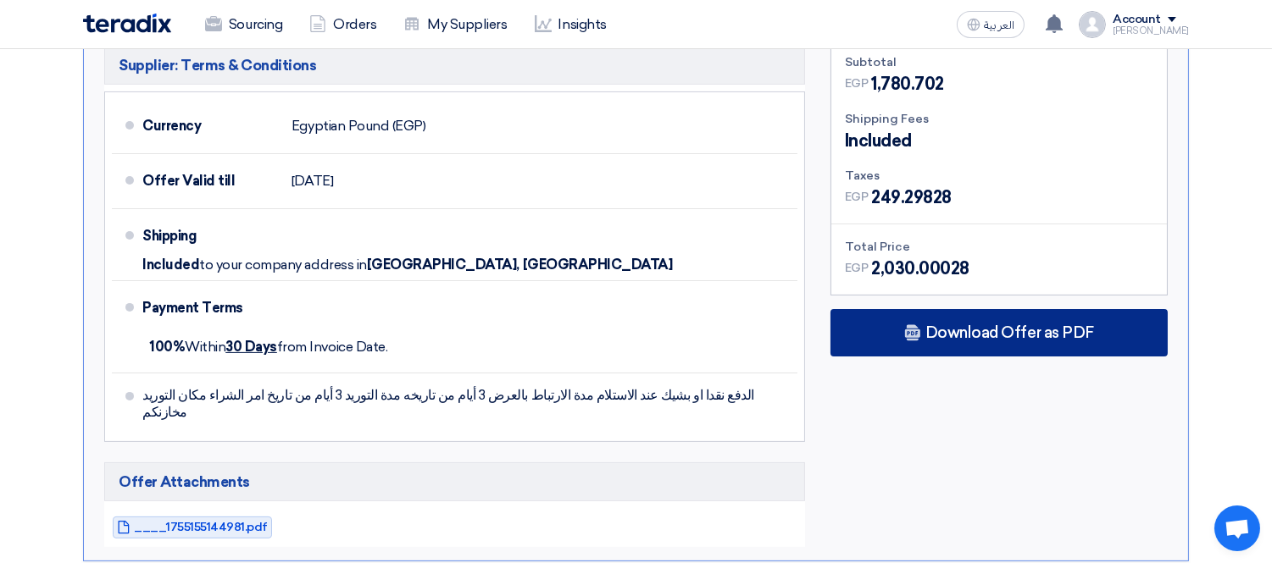
click at [956, 341] on div "Download Offer as PDF" at bounding box center [998, 332] width 337 height 47
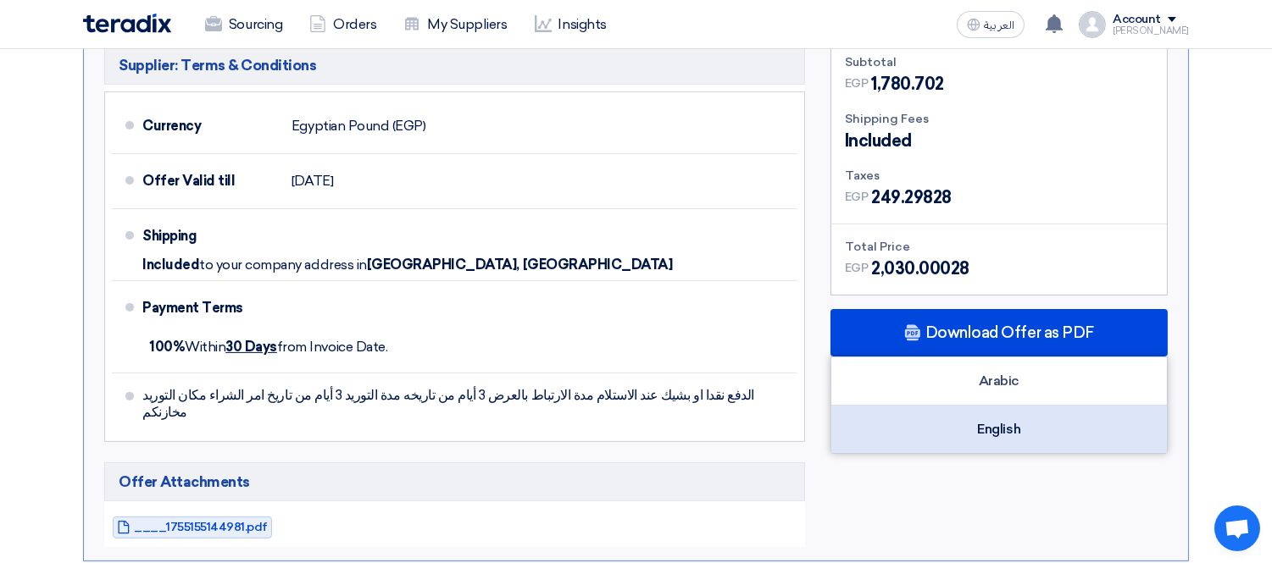
click at [936, 424] on div "English" at bounding box center [998, 429] width 335 height 47
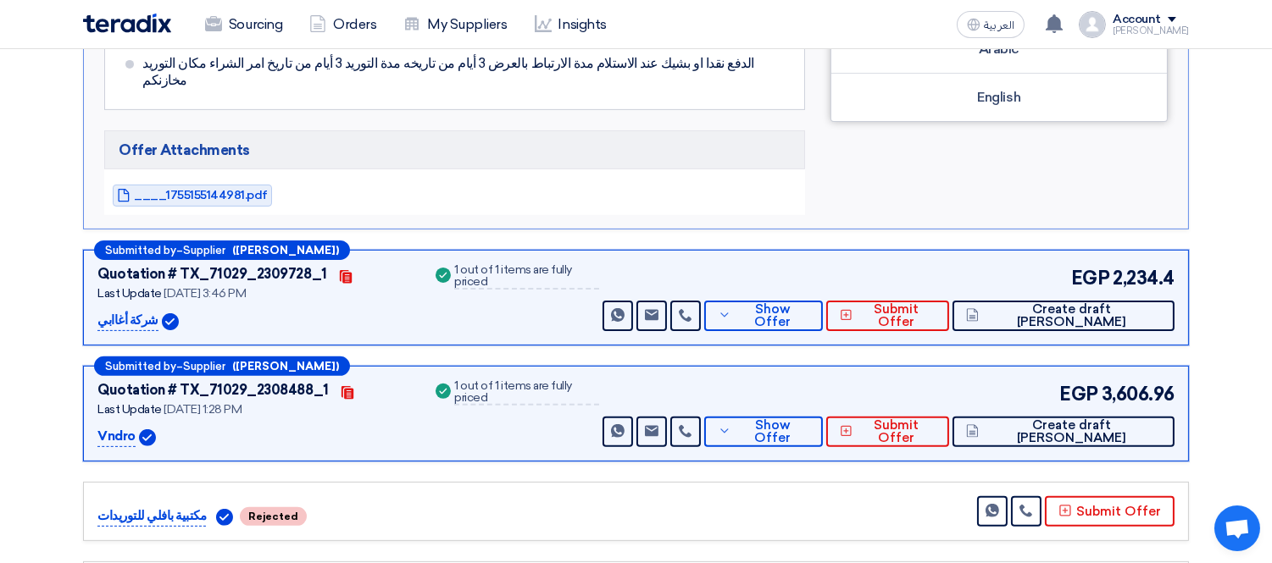
scroll to position [1129, 0]
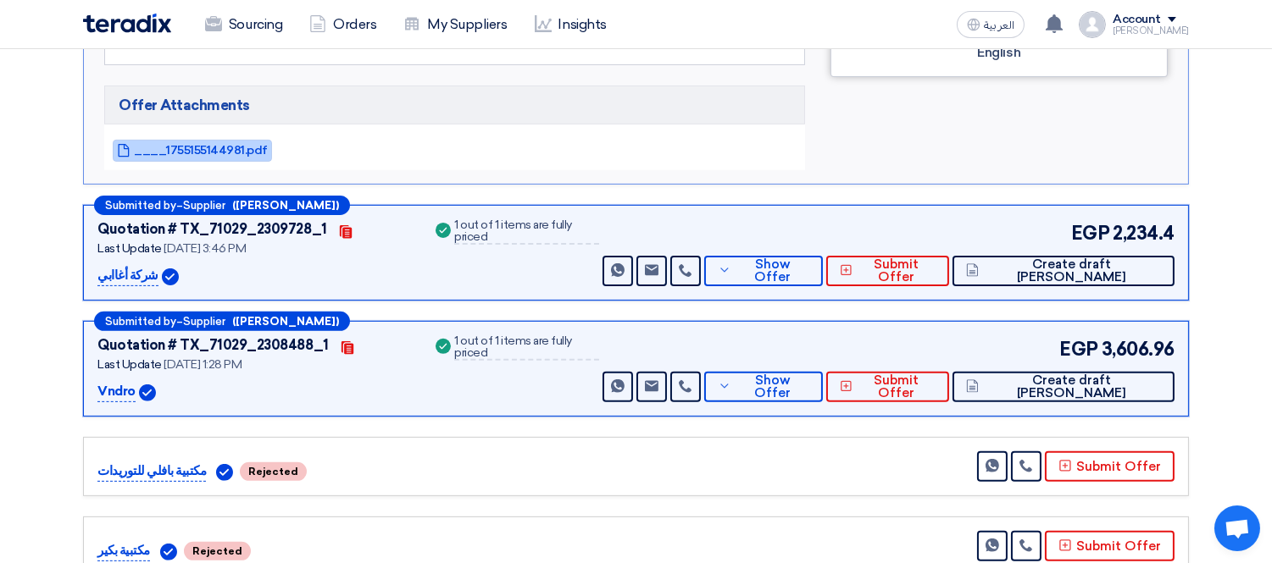
click at [191, 144] on span "____1755155144981.pdf" at bounding box center [201, 150] width 134 height 13
click at [114, 266] on p "شركة أغاابي" at bounding box center [127, 276] width 61 height 20
copy div "شركة أغاابي"
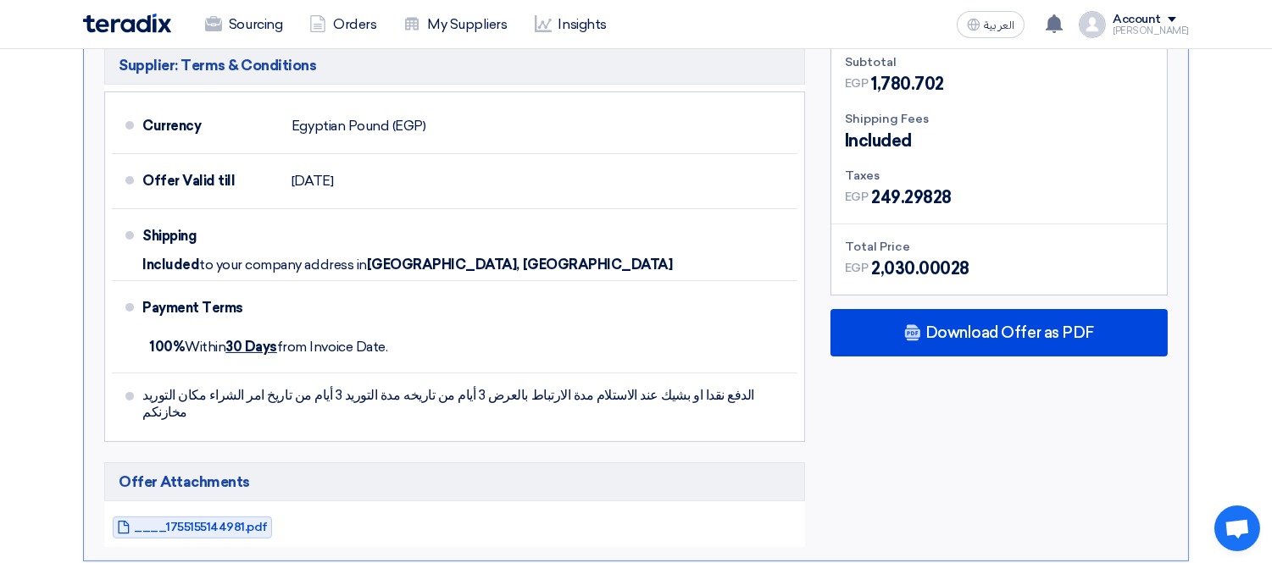
scroll to position [376, 0]
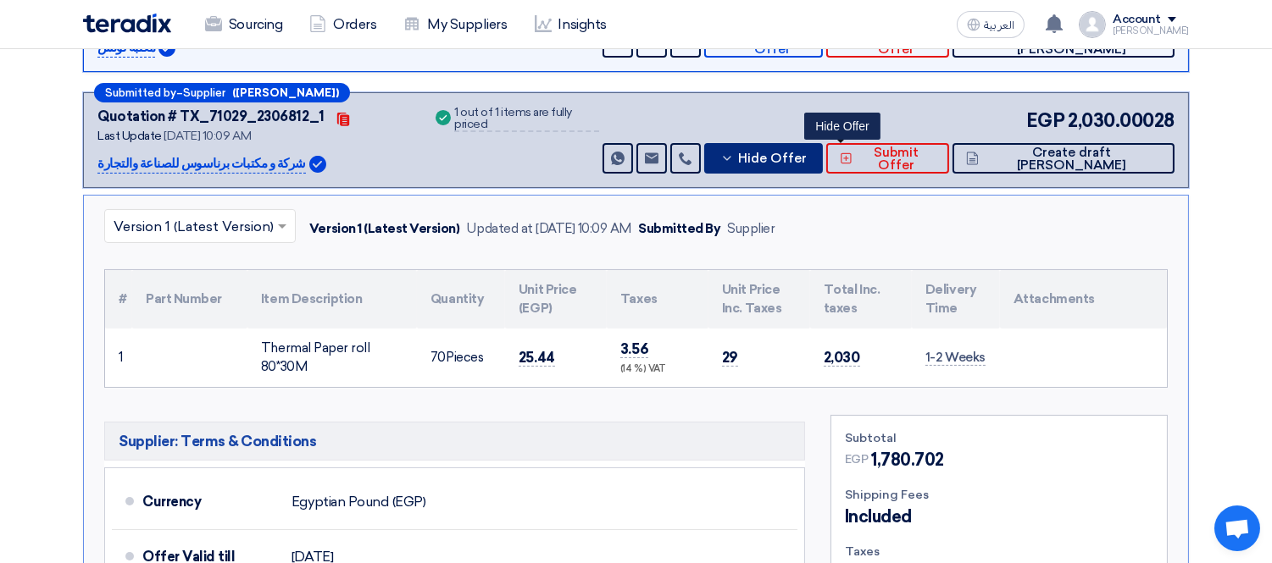
click at [806, 159] on span "Hide Offer" at bounding box center [772, 158] width 69 height 13
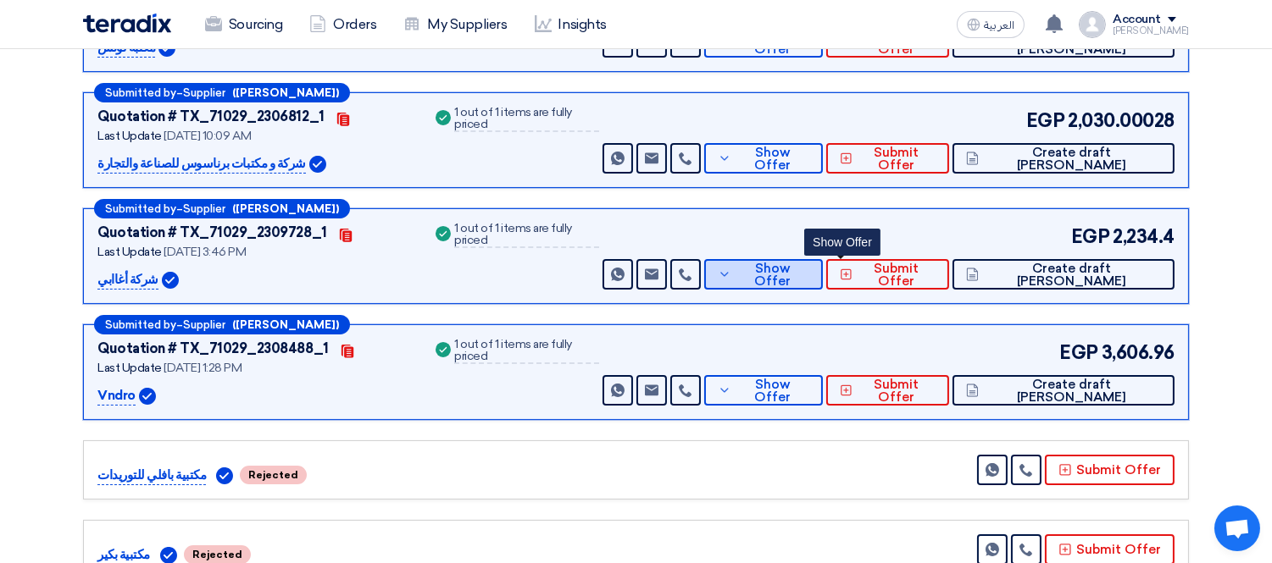
click at [822, 261] on button "Show Offer" at bounding box center [763, 274] width 119 height 30
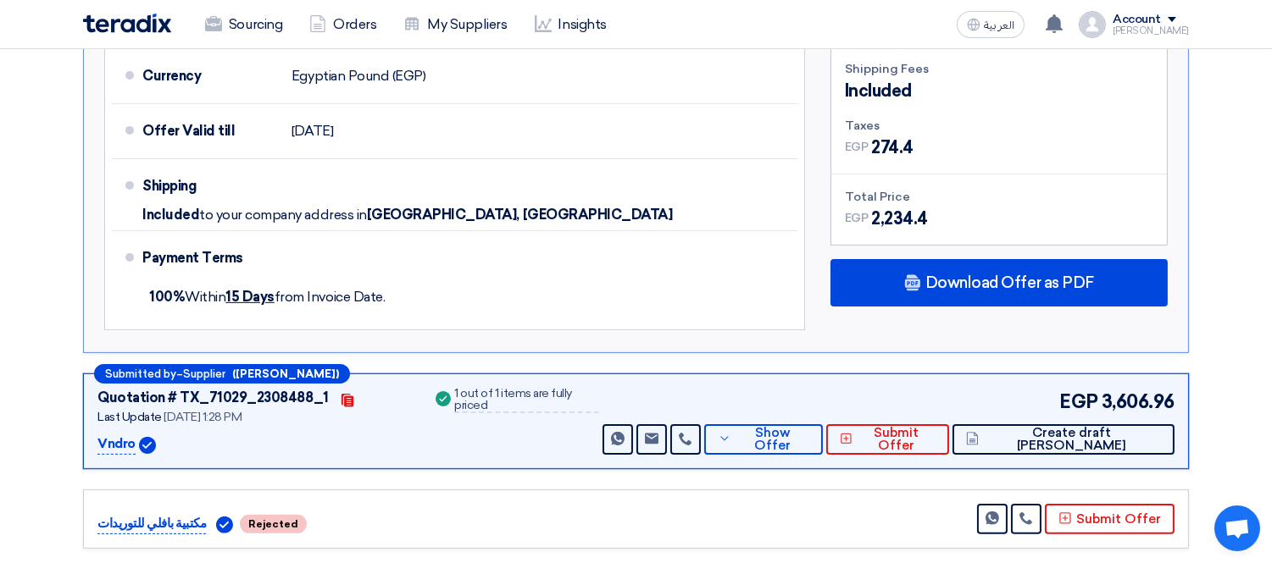
scroll to position [941, 0]
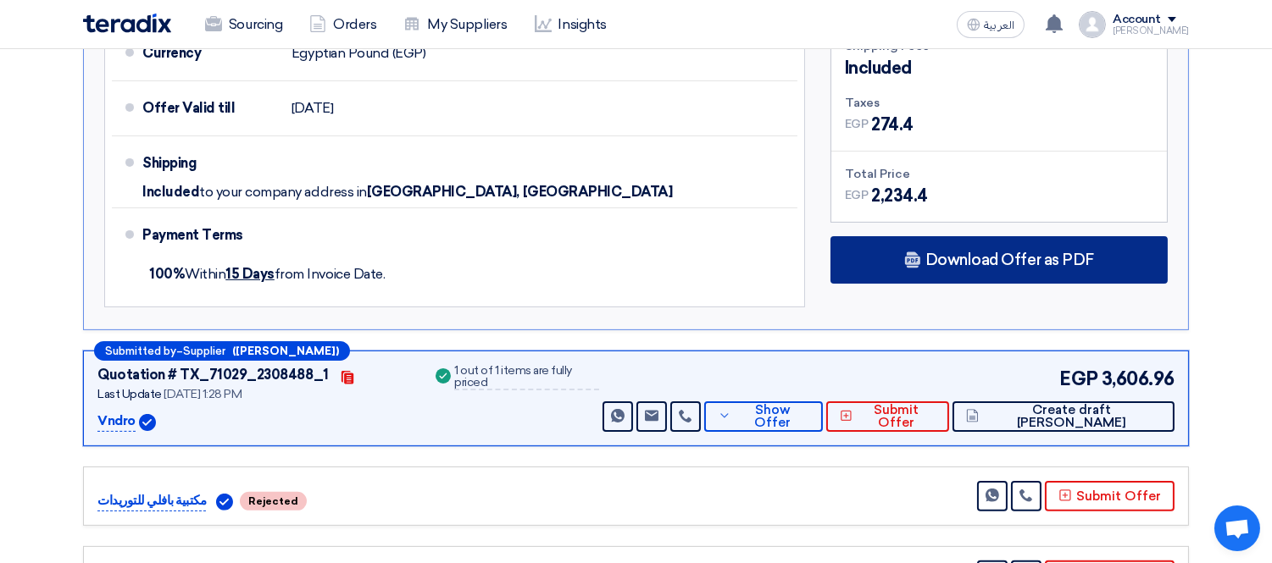
click at [951, 252] on span "Download Offer as PDF" at bounding box center [1009, 259] width 169 height 15
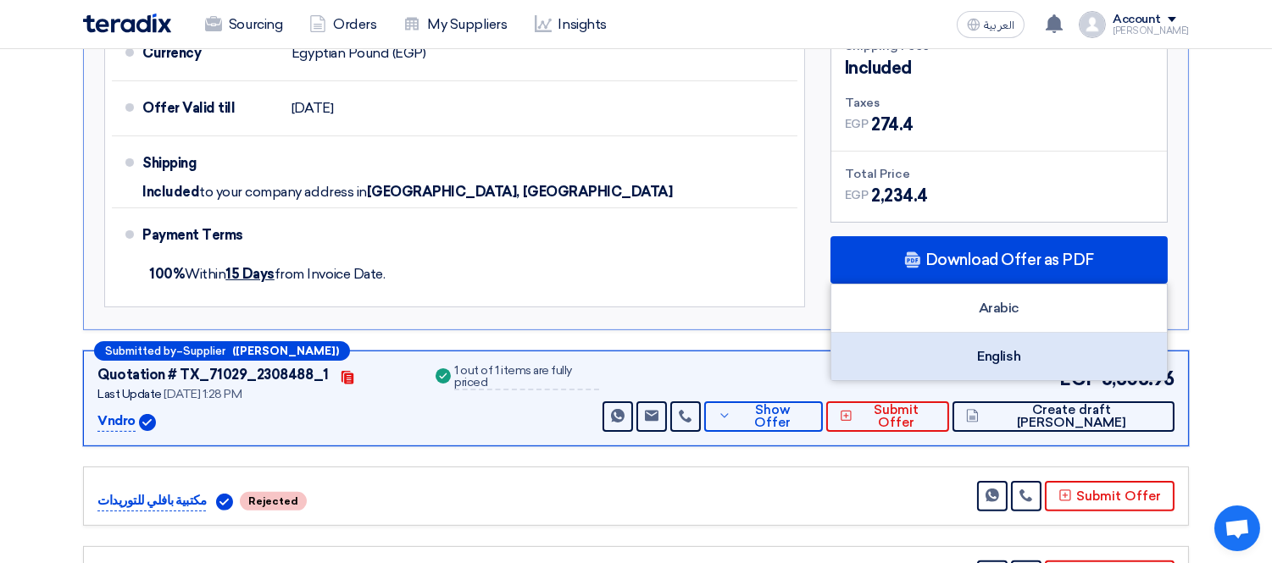
click at [976, 350] on div "English" at bounding box center [998, 356] width 335 height 47
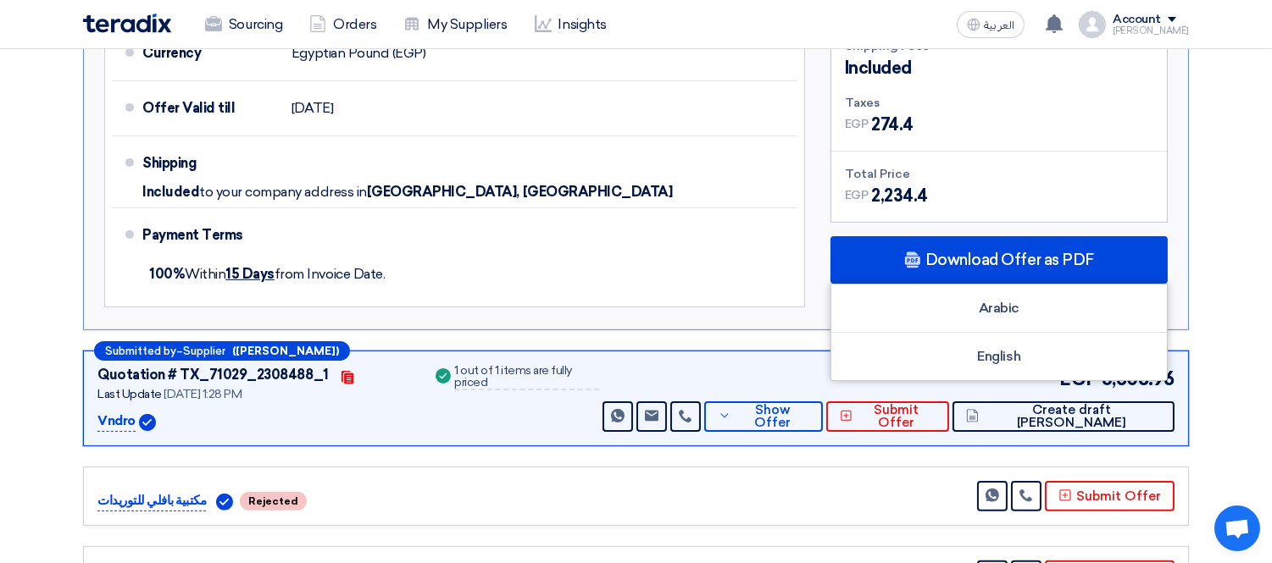
click at [125, 416] on p "Vndro" at bounding box center [116, 422] width 38 height 20
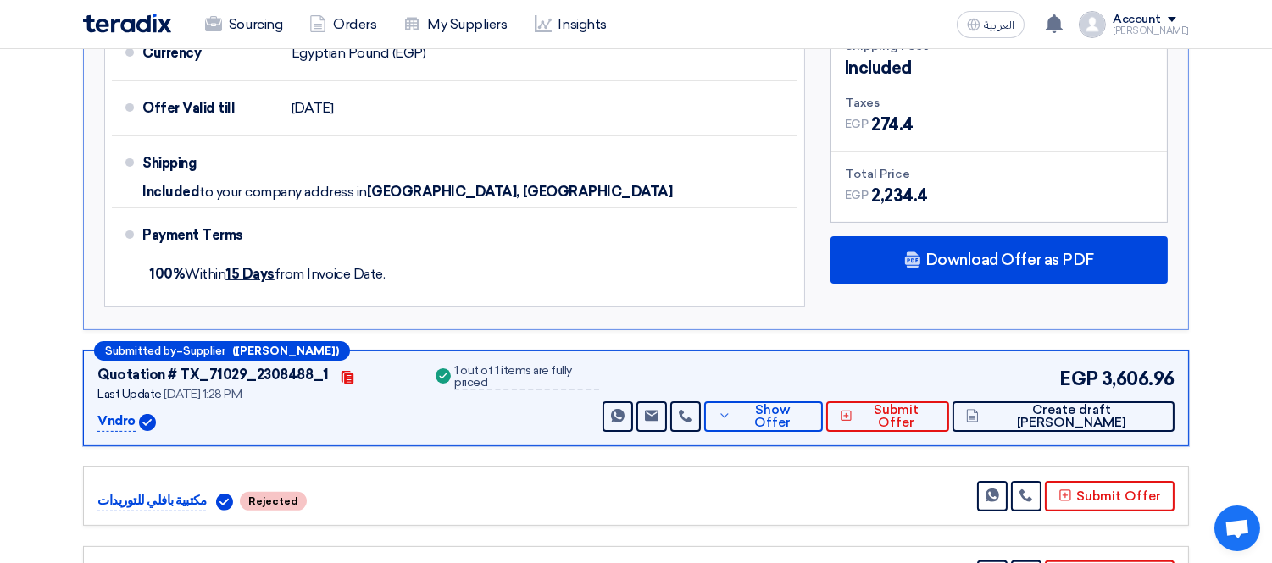
copy p "Vndro"
click at [823, 402] on button "Show Offer" at bounding box center [763, 417] width 119 height 30
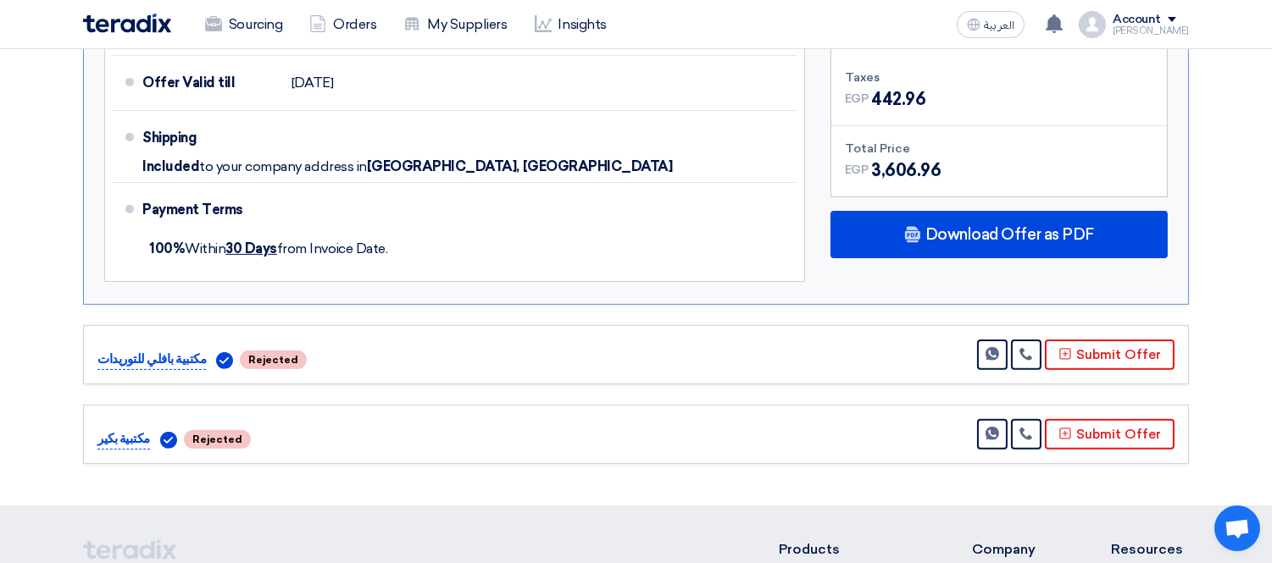
scroll to position [1129, 0]
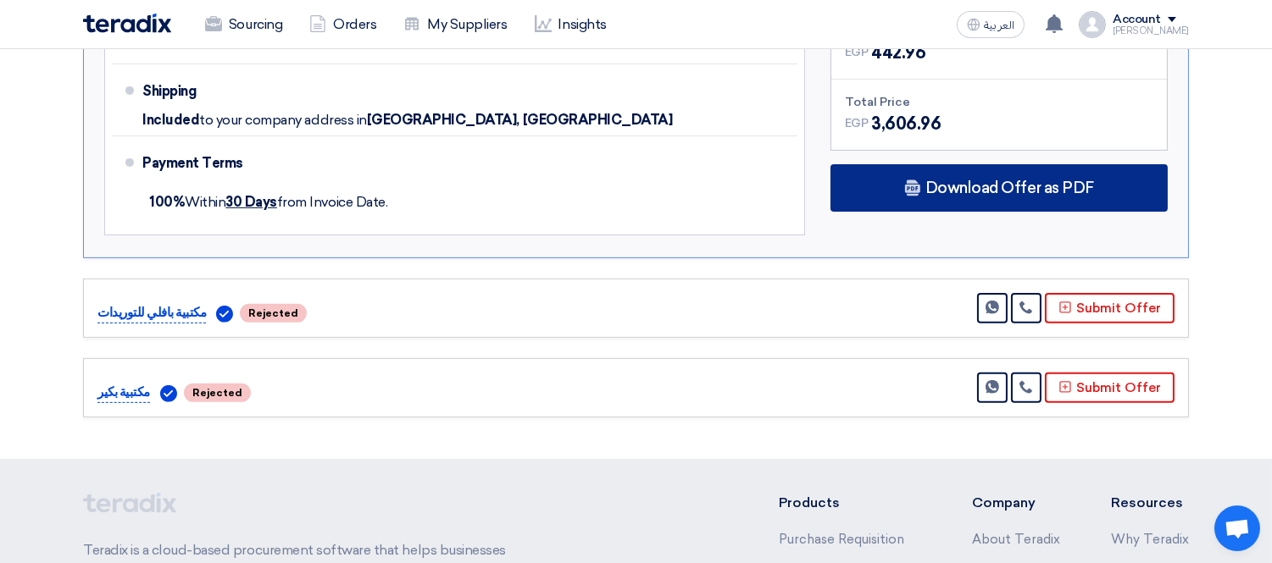
click at [929, 183] on span "Download Offer as PDF" at bounding box center [1009, 187] width 169 height 15
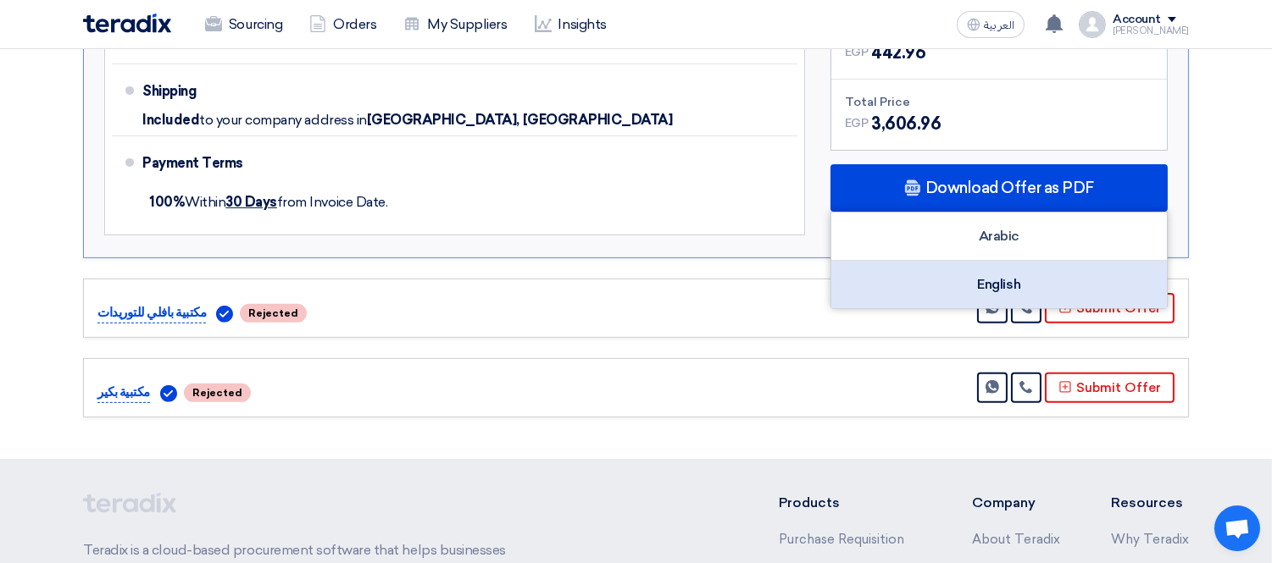
click at [934, 281] on div "English" at bounding box center [998, 284] width 335 height 47
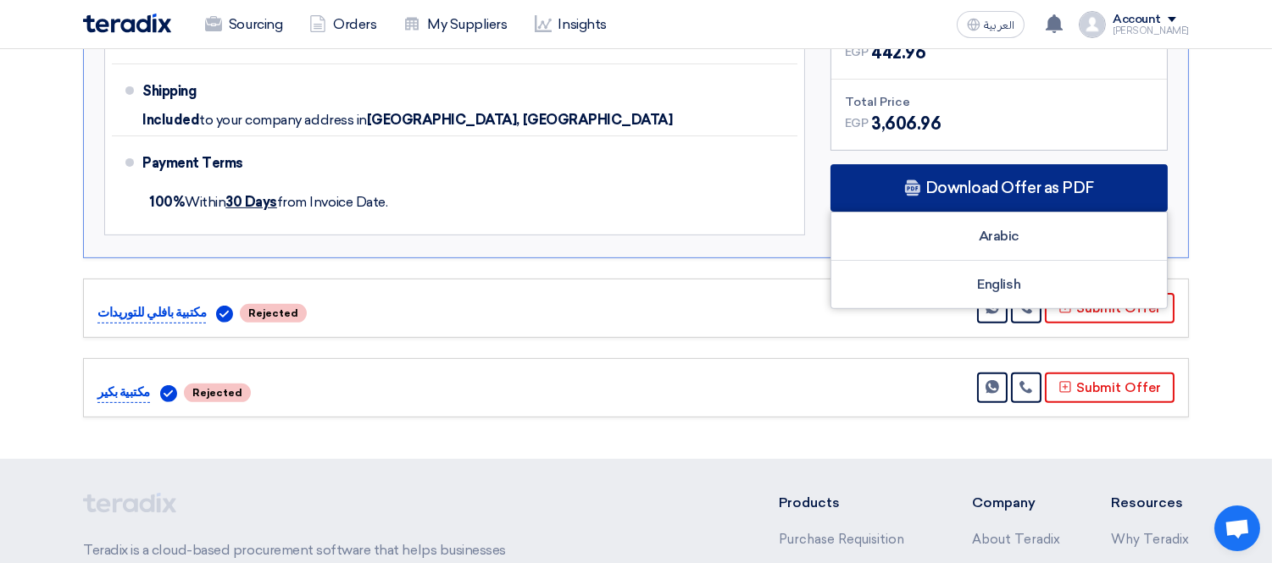
click at [1122, 193] on div "Download Offer as PDF" at bounding box center [998, 187] width 337 height 47
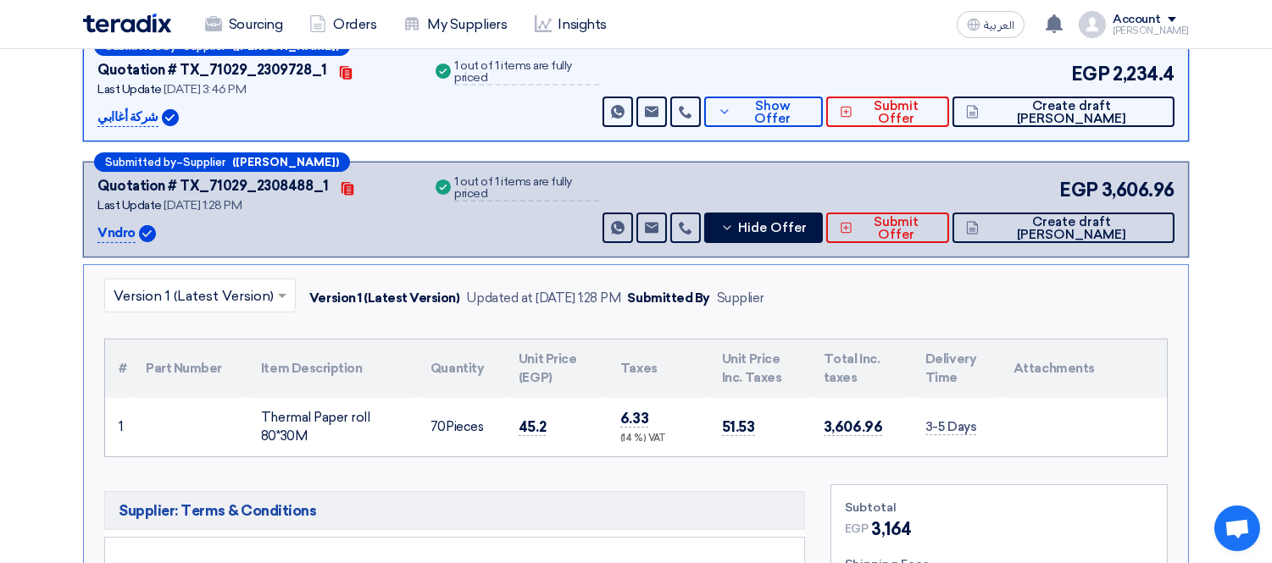
scroll to position [564, 0]
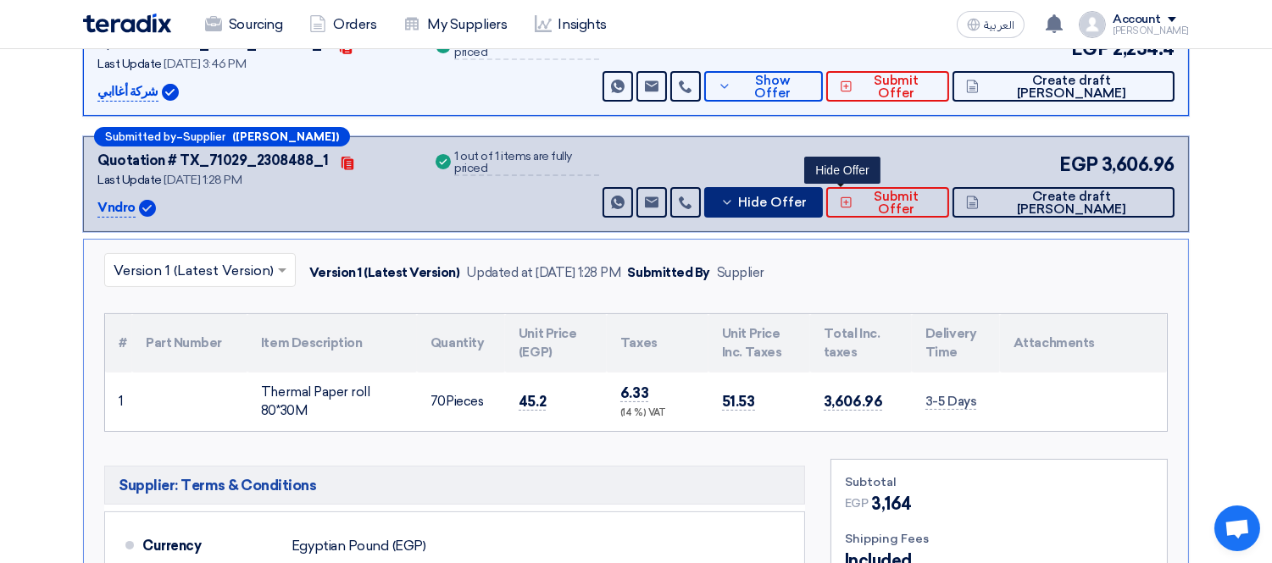
click at [806, 202] on span "Hide Offer" at bounding box center [772, 203] width 69 height 13
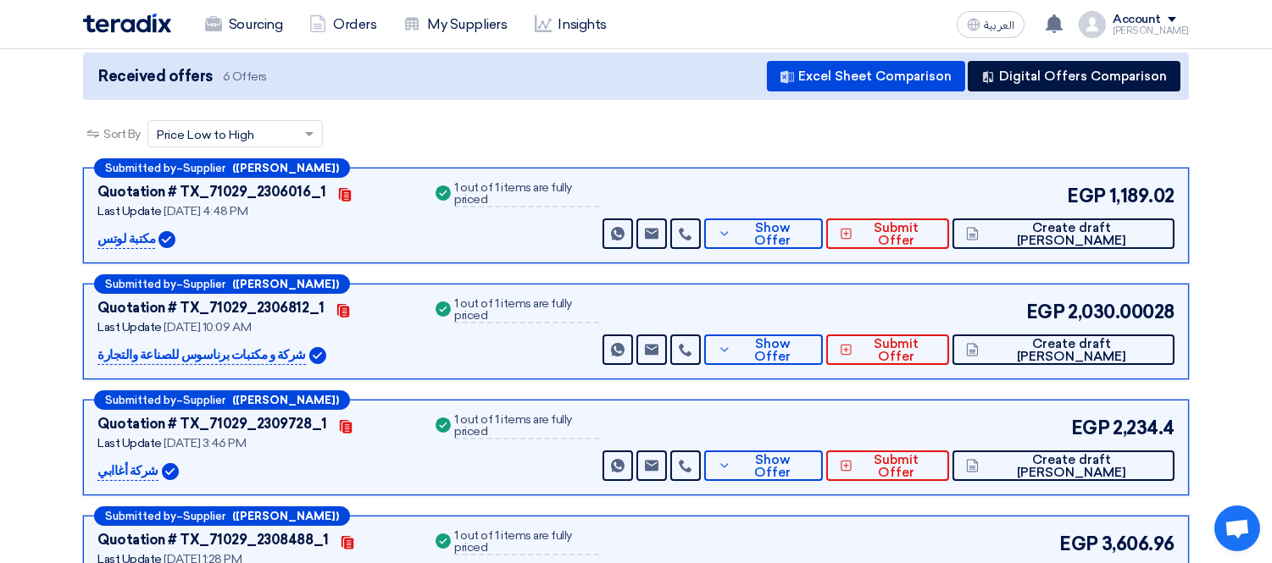
scroll to position [0, 0]
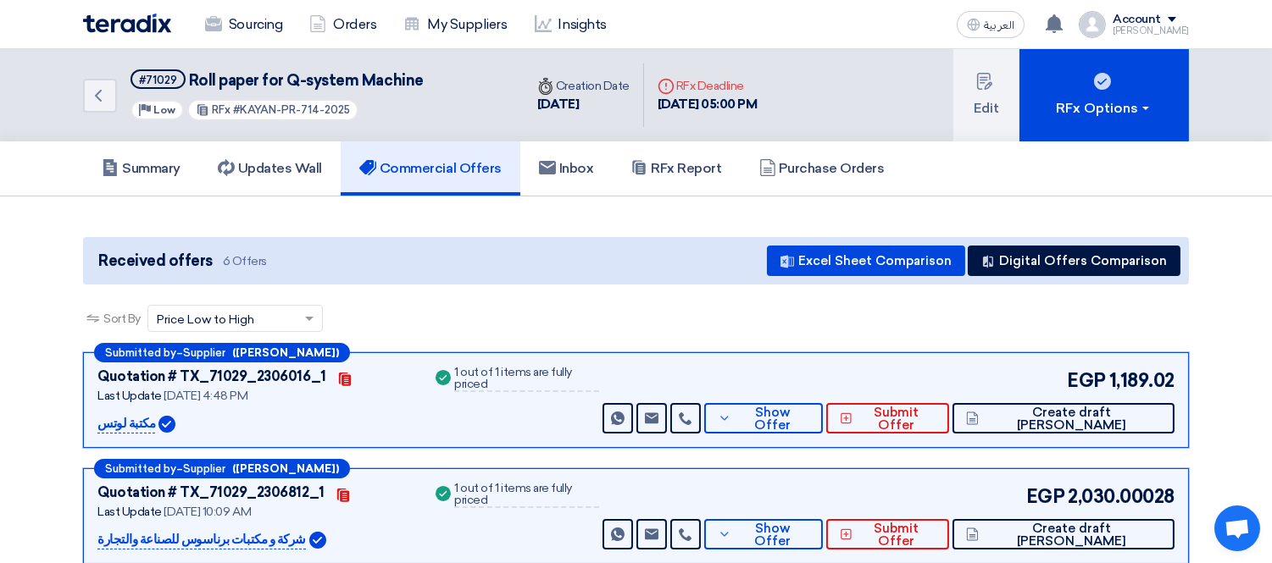
drag, startPoint x: 239, startPoint y: 107, endPoint x: 345, endPoint y: 106, distance: 105.9
click at [345, 106] on div "RFx #KAYAN-PR-714-2025" at bounding box center [272, 110] width 171 height 22
copy span "KAYAN-PR-714-2025"
click at [164, 167] on h5 "Summary" at bounding box center [141, 168] width 79 height 17
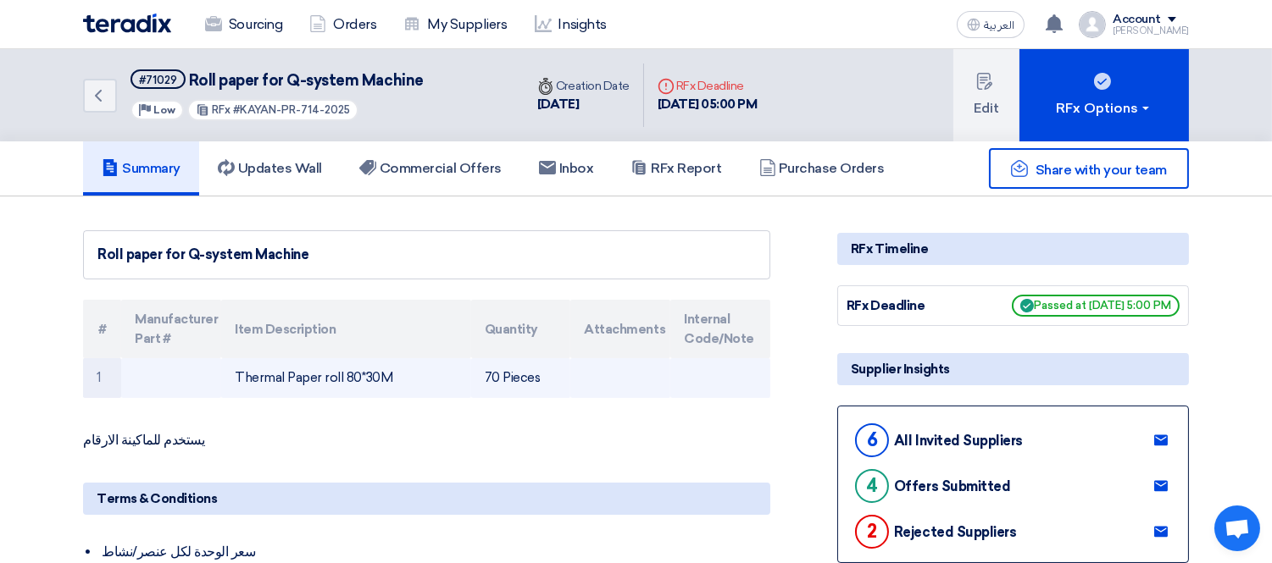
drag, startPoint x: 231, startPoint y: 374, endPoint x: 401, endPoint y: 379, distance: 169.5
click at [401, 379] on td "Thermal Paper roll 80*30M" at bounding box center [345, 378] width 249 height 40
copy td "Thermal Paper roll 80*30M"
click at [310, 366] on td "Thermal Paper roll 80*30M" at bounding box center [345, 378] width 249 height 40
drag, startPoint x: 235, startPoint y: 374, endPoint x: 340, endPoint y: 370, distance: 105.1
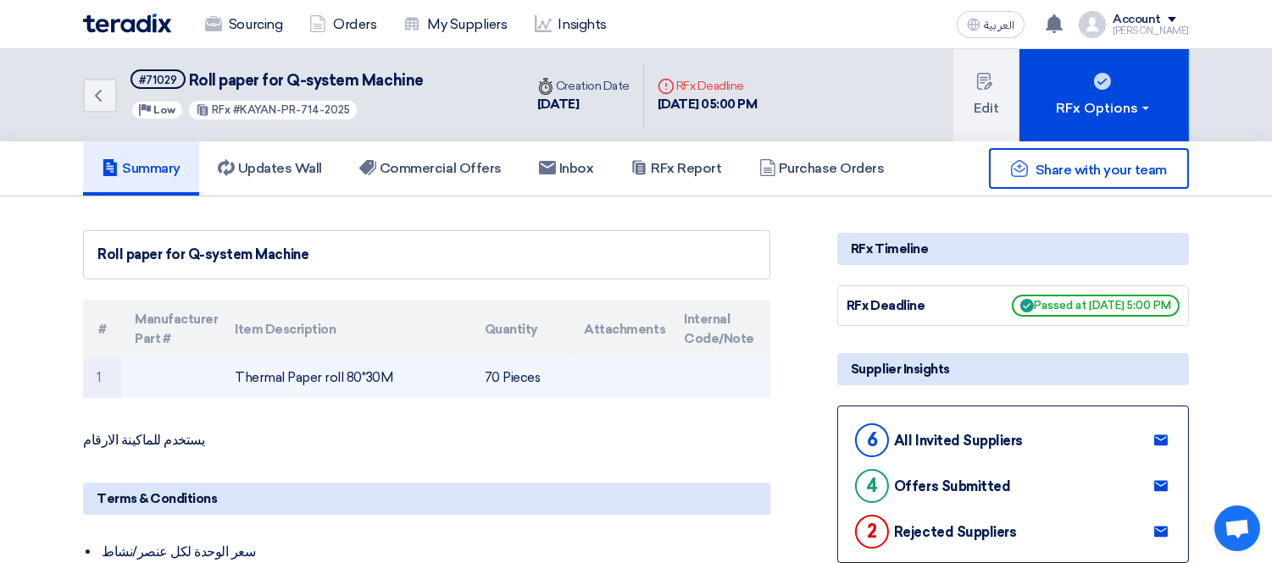
click at [340, 370] on td "Thermal Paper roll 80*30M" at bounding box center [345, 378] width 249 height 40
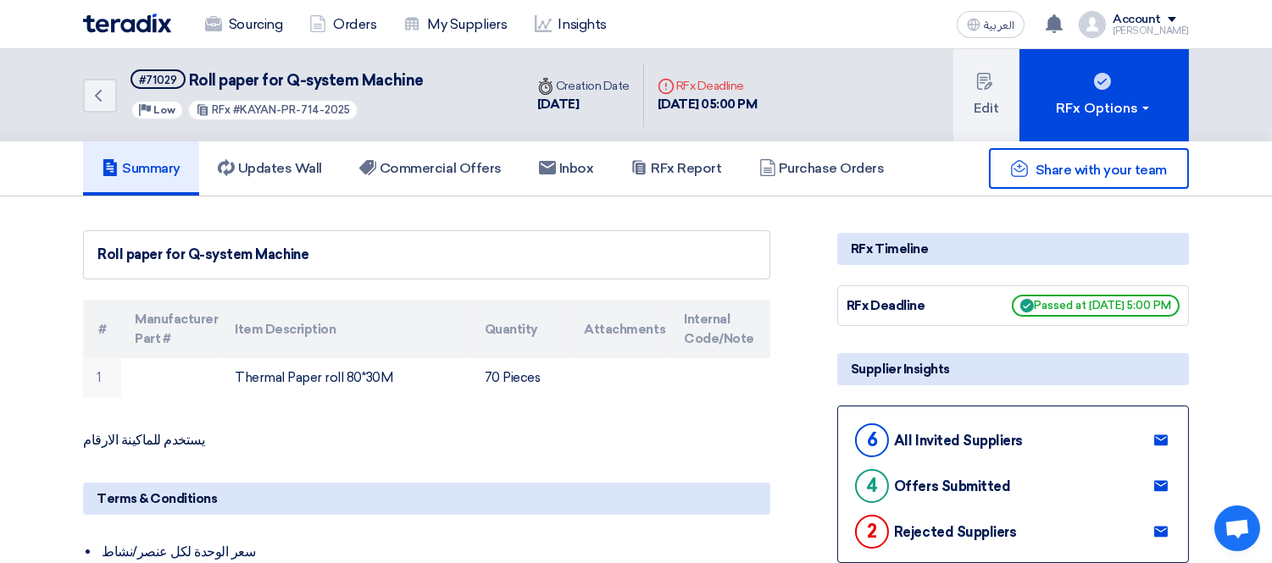
copy td "Thermal Paper roll"
click at [96, 94] on use at bounding box center [98, 96] width 7 height 12
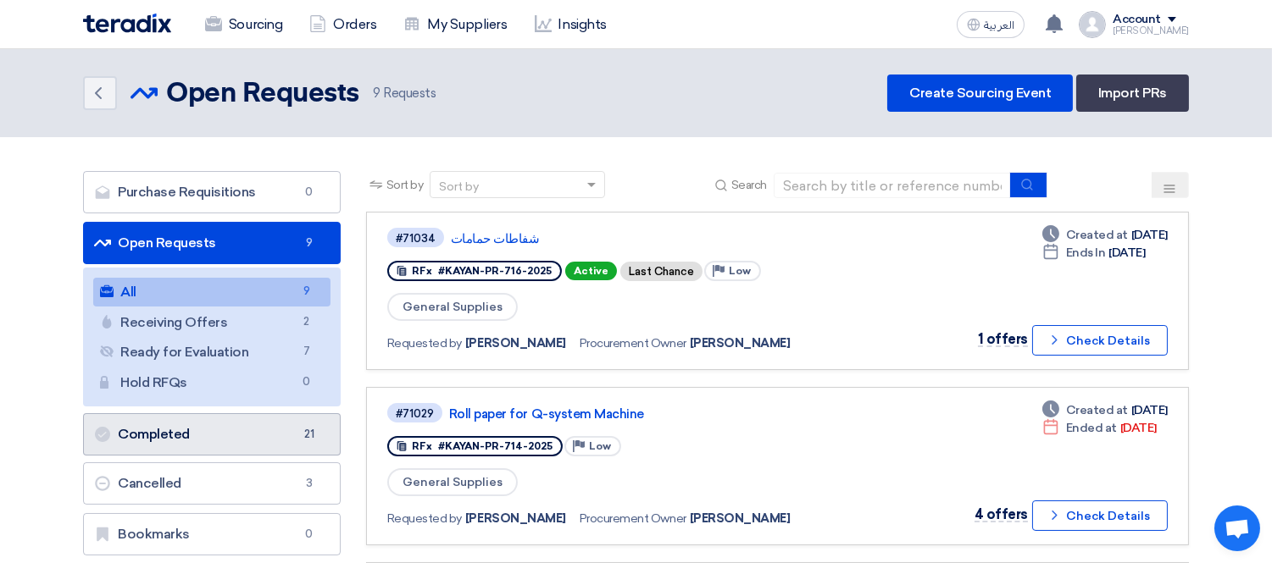
click at [233, 435] on link "Completed Completed 21" at bounding box center [212, 434] width 258 height 42
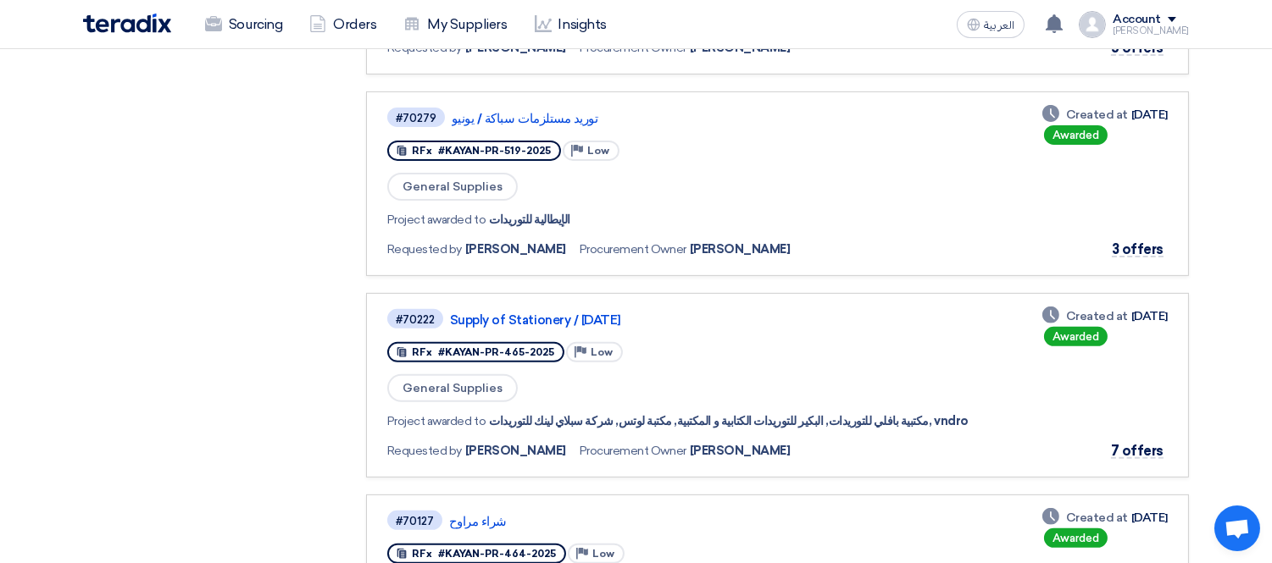
scroll to position [1133, 0]
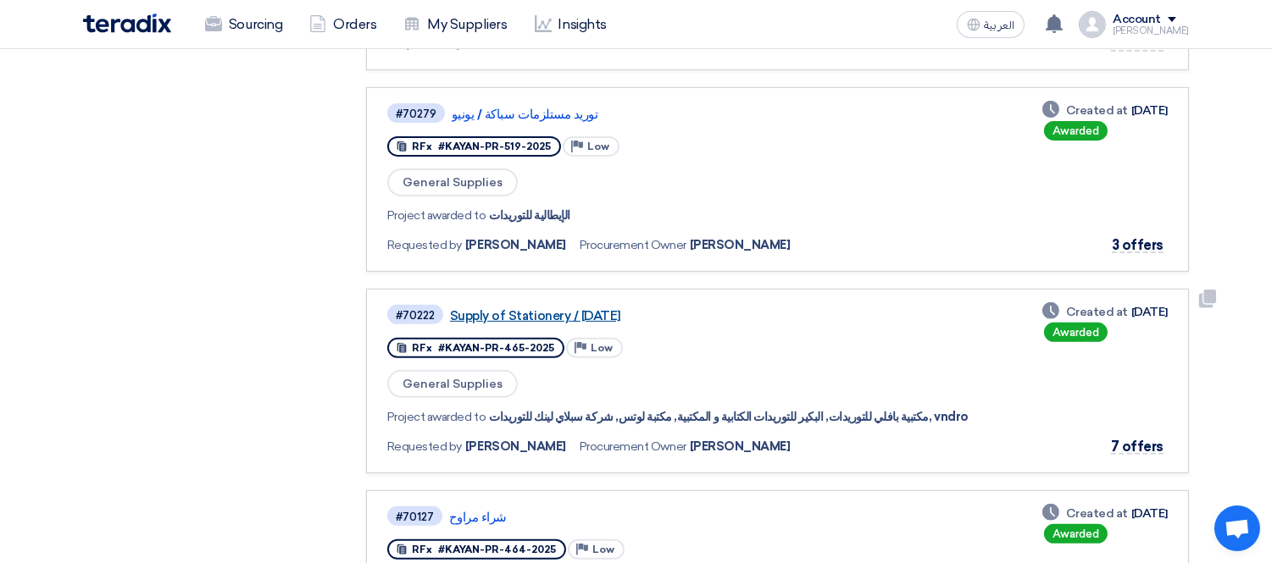
click at [569, 308] on link "Supply of Stationery / [DATE]" at bounding box center [662, 315] width 424 height 15
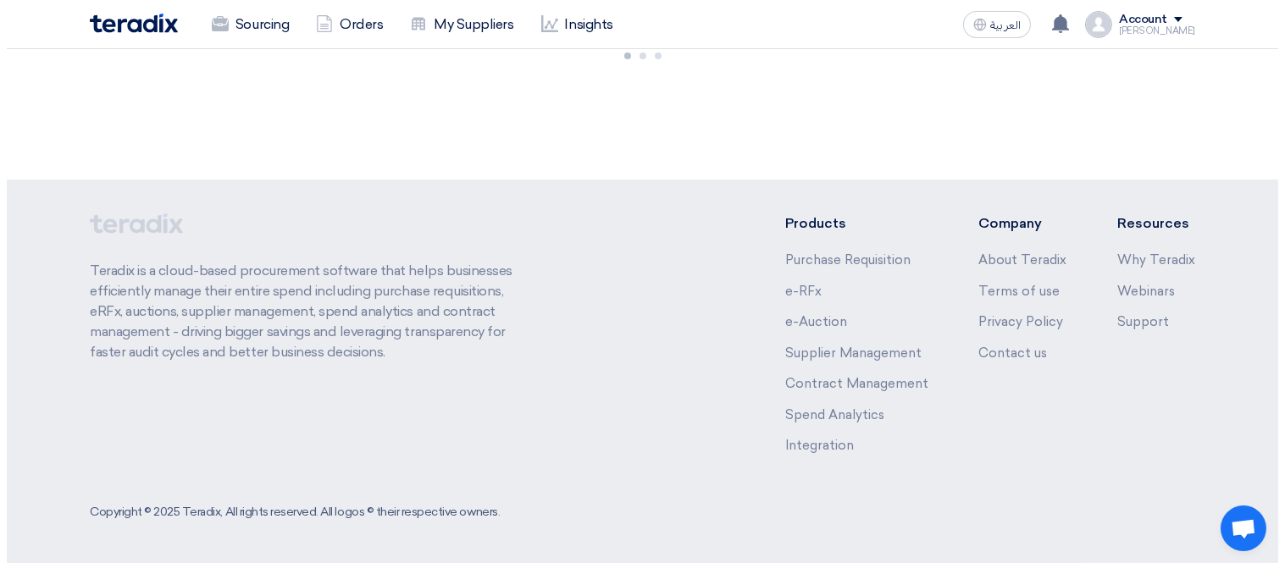
scroll to position [0, 0]
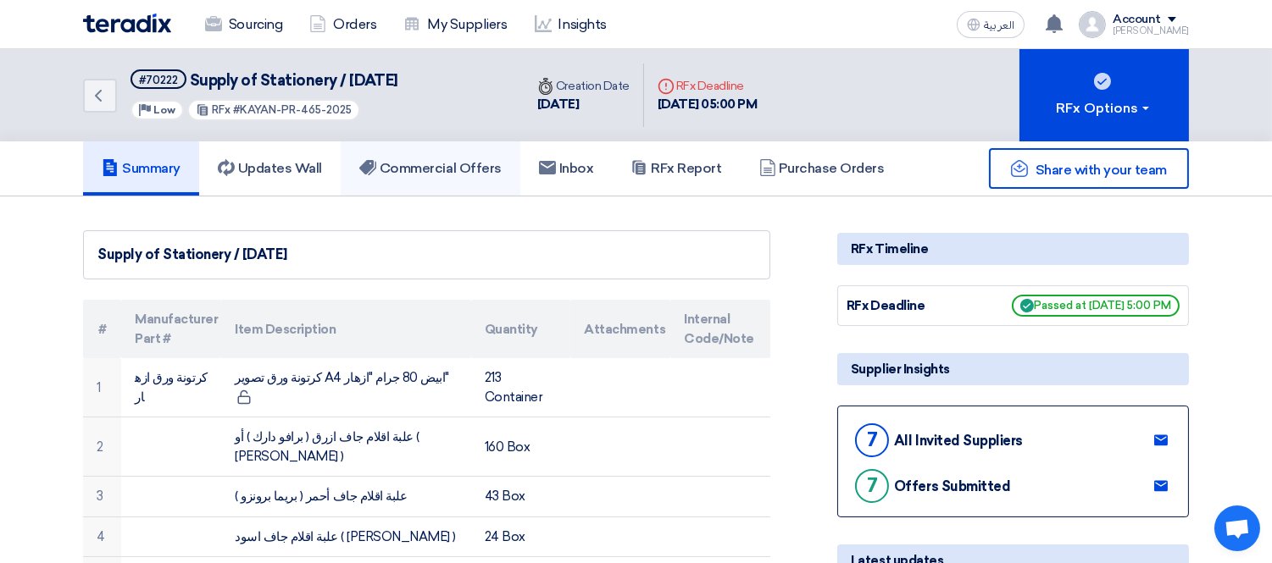
click at [447, 169] on h5 "Commercial Offers" at bounding box center [430, 168] width 142 height 17
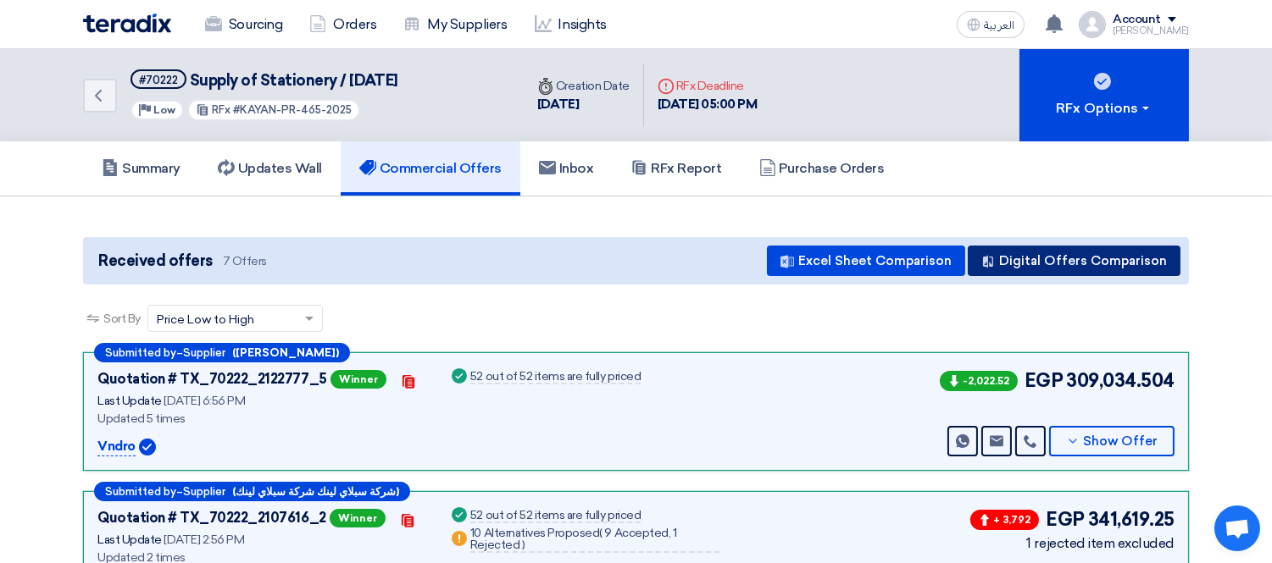
click at [1106, 248] on button "Digital Offers Comparison" at bounding box center [1073, 261] width 213 height 30
